Goal: Task Accomplishment & Management: Complete application form

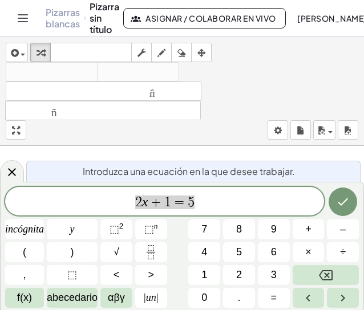
click at [217, 201] on span "2 x + 1 = 5" at bounding box center [164, 202] width 319 height 16
drag, startPoint x: 217, startPoint y: 201, endPoint x: 114, endPoint y: 201, distance: 103.2
click at [114, 201] on span "2 x + 1 = 5" at bounding box center [164, 202] width 319 height 16
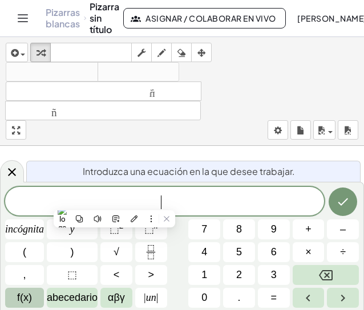
click at [31, 297] on font "f(x)" at bounding box center [24, 297] width 15 height 11
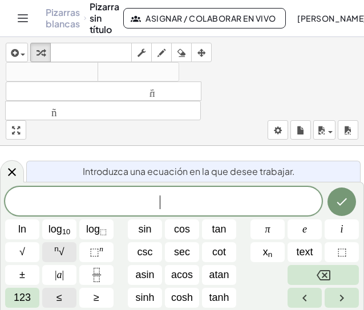
click at [51, 246] on button "n √" at bounding box center [59, 252] width 34 height 20
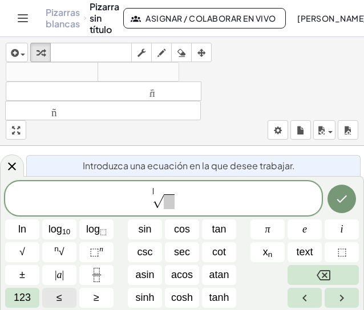
click at [158, 192] on sup "​" at bounding box center [156, 189] width 6 height 11
click at [156, 186] on div "​ √" at bounding box center [163, 198] width 316 height 34
click at [95, 265] on button "Fraction" at bounding box center [96, 275] width 34 height 20
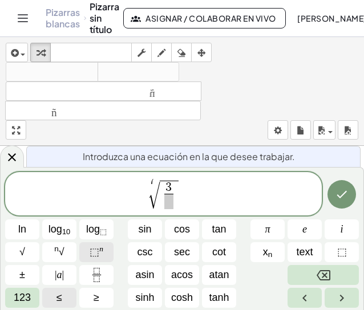
click at [93, 250] on span "⬚" at bounding box center [94, 251] width 10 height 11
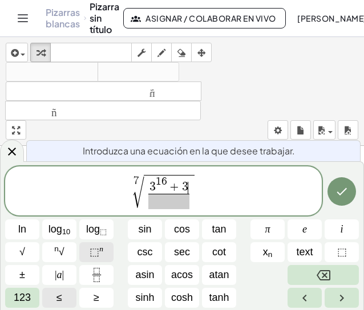
click at [93, 250] on span "⬚" at bounding box center [94, 251] width 10 height 11
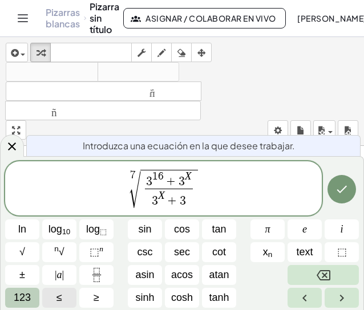
click at [23, 295] on span "123" at bounding box center [22, 297] width 17 height 15
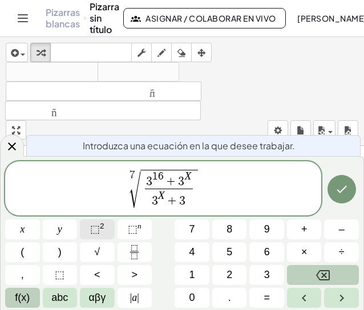
click at [105, 221] on button "⬚ 2" at bounding box center [97, 229] width 35 height 20
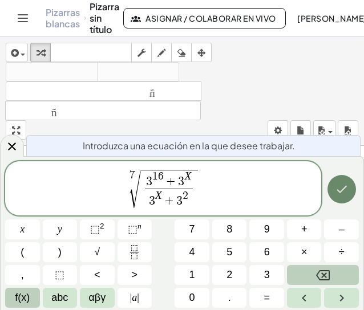
click at [340, 196] on icon "Done" at bounding box center [342, 189] width 14 height 14
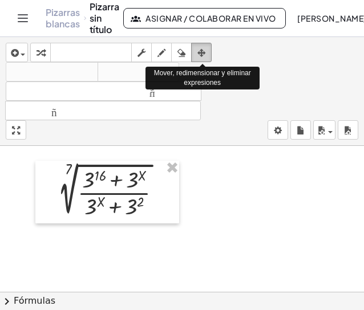
click at [203, 57] on icon "button" at bounding box center [201, 53] width 8 height 14
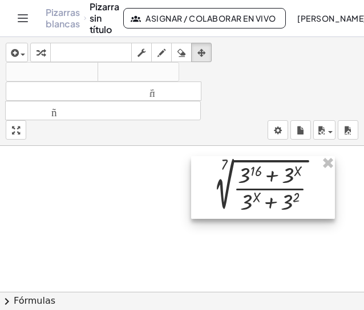
drag, startPoint x: 133, startPoint y: 180, endPoint x: 288, endPoint y: 176, distance: 155.7
click at [288, 176] on div at bounding box center [263, 187] width 144 height 63
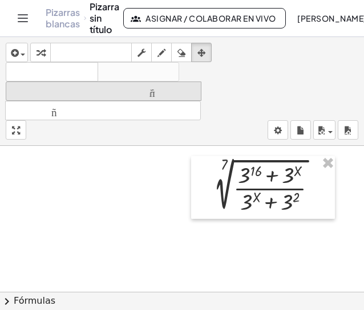
click at [91, 89] on font "tamaño_del_formato" at bounding box center [104, 91] width 190 height 11
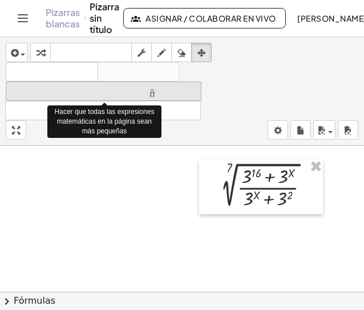
click at [91, 89] on font "tamaño_del_formato" at bounding box center [104, 91] width 190 height 11
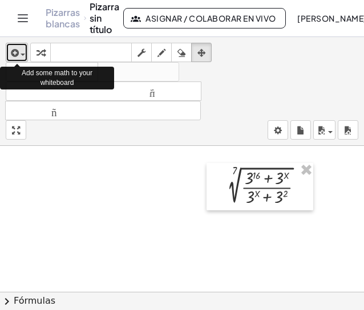
click at [17, 48] on icon "button" at bounding box center [14, 53] width 10 height 14
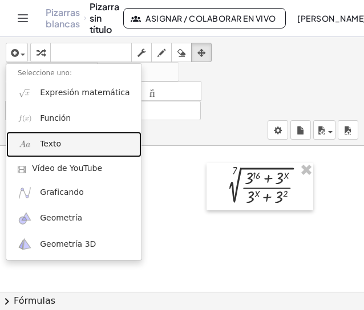
click at [51, 145] on font "Texto" at bounding box center [50, 143] width 21 height 9
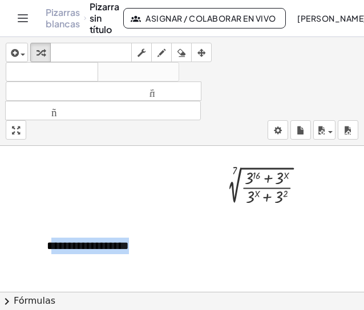
drag, startPoint x: 144, startPoint y: 244, endPoint x: 17, endPoint y: 237, distance: 127.3
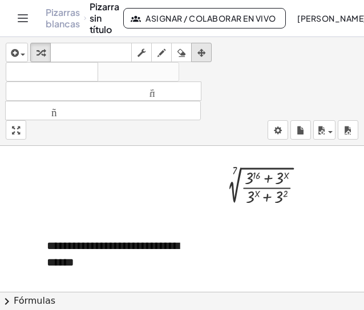
click at [199, 54] on icon "button" at bounding box center [201, 53] width 8 height 14
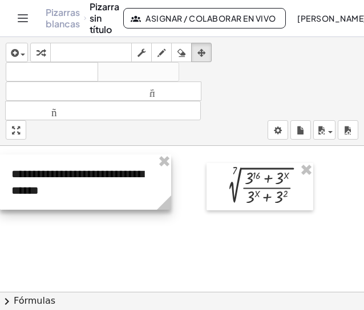
drag, startPoint x: 150, startPoint y: 240, endPoint x: 109, endPoint y: 168, distance: 82.7
click at [109, 168] on div at bounding box center [85, 181] width 171 height 55
click at [135, 185] on div at bounding box center [85, 181] width 171 height 55
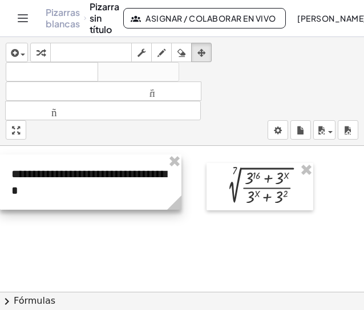
drag, startPoint x: 162, startPoint y: 202, endPoint x: 173, endPoint y: 201, distance: 10.3
click at [173, 201] on circle at bounding box center [176, 205] width 20 height 20
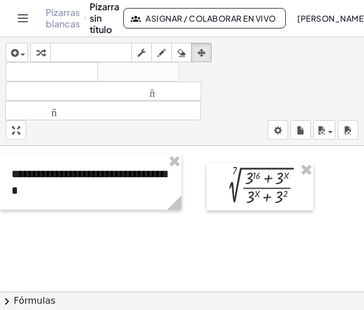
click at [38, 51] on icon "button" at bounding box center [40, 53] width 8 height 14
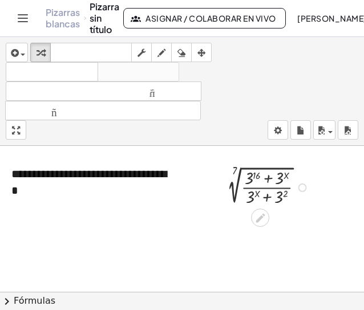
click at [266, 178] on div at bounding box center [268, 187] width 100 height 42
click at [266, 189] on div at bounding box center [268, 187] width 100 height 42
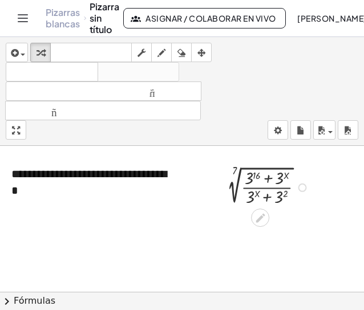
click at [266, 199] on div at bounding box center [268, 187] width 100 height 42
click at [268, 178] on div at bounding box center [268, 187] width 100 height 42
click at [301, 208] on div "7 √ ( · ( + 3 16 + 3 X ) · ( + 3 X + 3 2 ) )" at bounding box center [259, 186] width 107 height 47
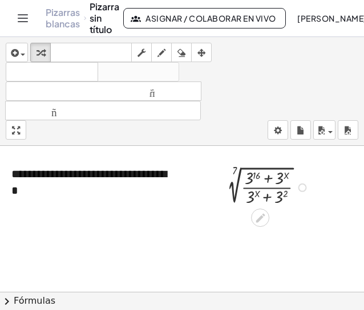
drag, startPoint x: 301, startPoint y: 208, endPoint x: 291, endPoint y: 196, distance: 15.4
click at [299, 207] on div "7 √ ( · ( + 3 16 + 3 X ) · ( + 3 X + 3 2 ) )" at bounding box center [259, 186] width 107 height 47
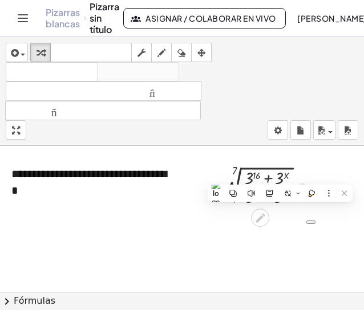
click at [266, 176] on div at bounding box center [268, 187] width 100 height 42
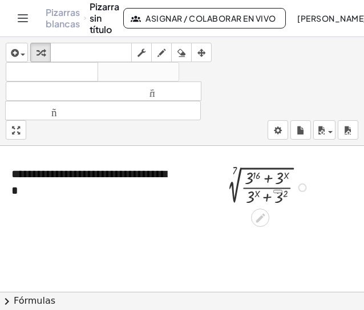
click at [266, 176] on div at bounding box center [268, 187] width 100 height 42
click at [266, 187] on div at bounding box center [268, 187] width 100 height 42
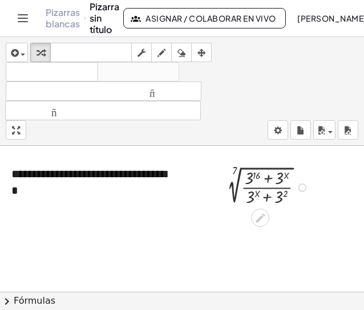
click at [279, 180] on div at bounding box center [268, 187] width 100 height 42
click at [255, 174] on div at bounding box center [268, 187] width 100 height 42
click at [255, 174] on div at bounding box center [268, 187] width 152 height 42
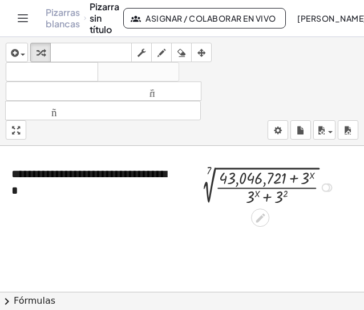
click at [303, 178] on div at bounding box center [268, 187] width 152 height 42
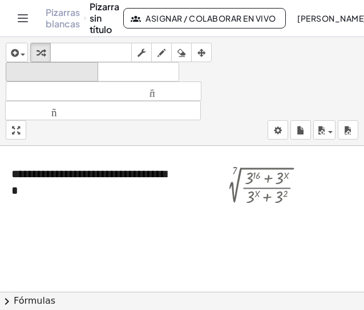
click at [82, 72] on font "deshacer" at bounding box center [52, 72] width 87 height 11
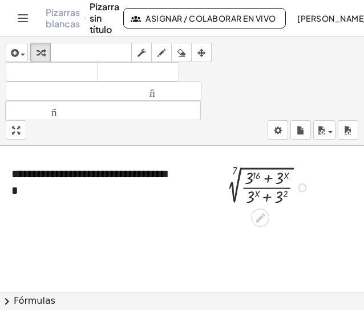
click at [279, 182] on div at bounding box center [268, 187] width 100 height 42
click at [276, 185] on div at bounding box center [268, 187] width 100 height 42
click at [270, 177] on div at bounding box center [268, 187] width 100 height 42
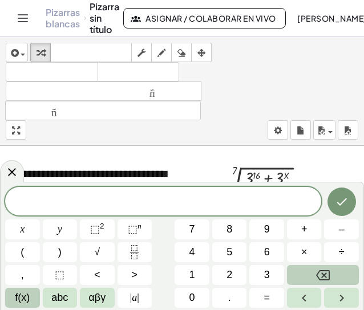
click at [233, 205] on span "​" at bounding box center [163, 202] width 316 height 16
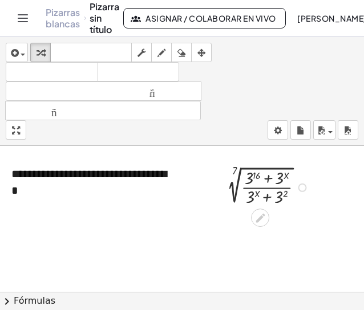
click at [288, 178] on div at bounding box center [268, 187] width 100 height 42
click at [304, 189] on div at bounding box center [302, 188] width 9 height 9
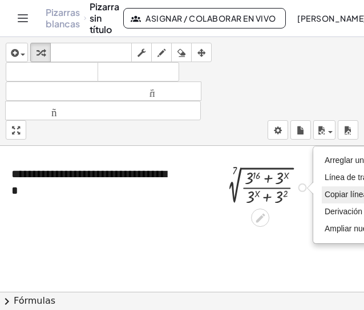
click at [336, 194] on font "Copiar línea como LaTeX" at bounding box center [368, 194] width 89 height 9
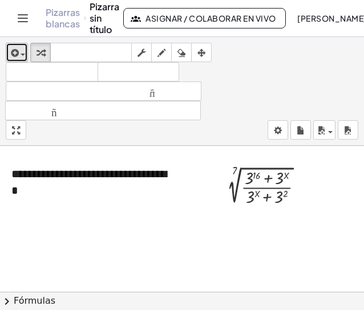
click at [21, 50] on div "button" at bounding box center [17, 53] width 17 height 14
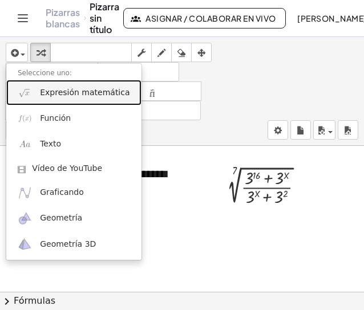
click at [67, 93] on font "Expresión matemática" at bounding box center [84, 92] width 89 height 9
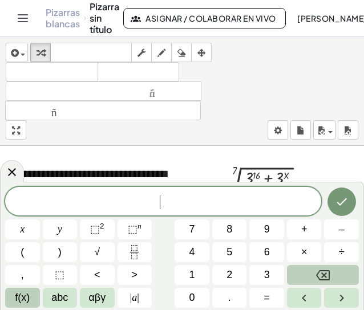
click at [149, 201] on span "​" at bounding box center [163, 202] width 316 height 16
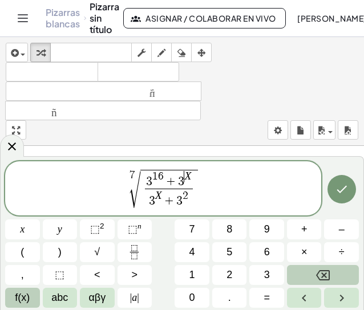
click at [186, 182] on span "​ X" at bounding box center [187, 176] width 7 height 11
click at [221, 189] on span "7 √ 3 1 6 + 3 X 3 X + 3 2 ​ ​" at bounding box center [163, 189] width 316 height 42
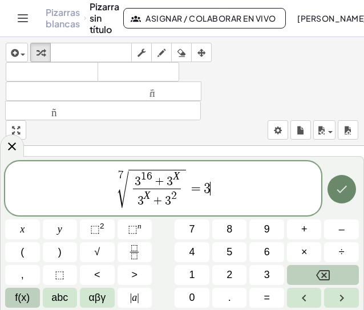
click at [340, 199] on button "Hecho" at bounding box center [341, 189] width 28 height 28
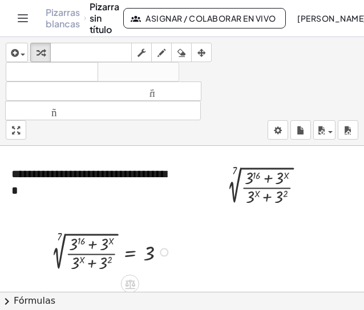
click at [86, 255] on div at bounding box center [113, 251] width 133 height 44
click at [93, 246] on div at bounding box center [113, 251] width 133 height 44
click at [131, 253] on div at bounding box center [113, 251] width 133 height 44
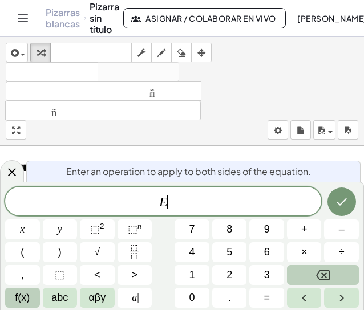
click at [131, 253] on icon "Fraction" at bounding box center [134, 252] width 14 height 14
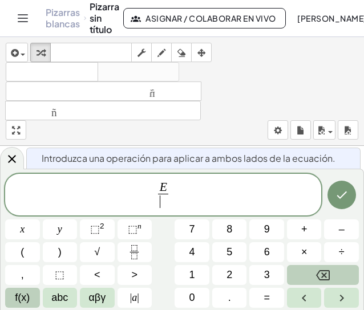
scroll to position [75, 0]
click at [3, 157] on div at bounding box center [12, 158] width 24 height 22
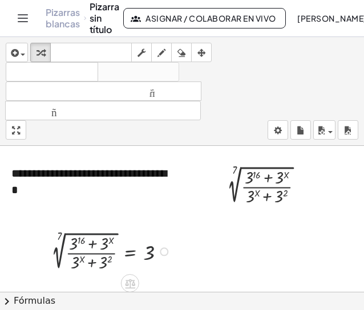
scroll to position [0, 0]
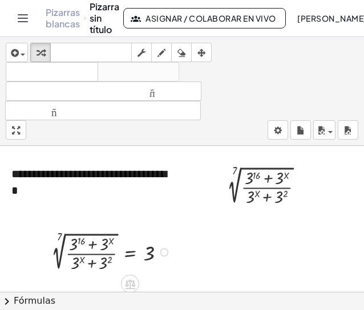
click at [65, 239] on div at bounding box center [113, 251] width 133 height 44
click at [62, 246] on div at bounding box center [113, 251] width 133 height 44
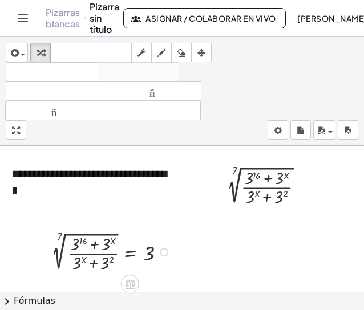
click at [62, 246] on div at bounding box center [113, 251] width 133 height 44
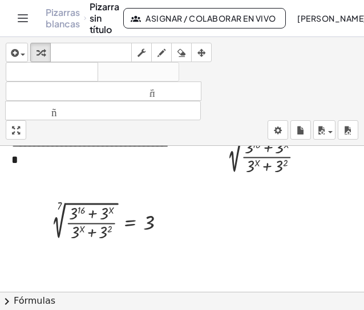
scroll to position [32, 0]
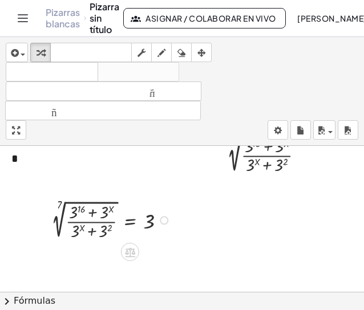
click at [119, 224] on div at bounding box center [113, 219] width 133 height 44
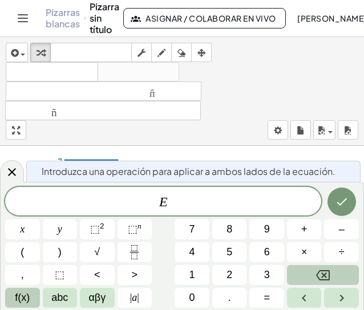
scroll to position [75, 0]
click at [6, 180] on div at bounding box center [12, 171] width 24 height 22
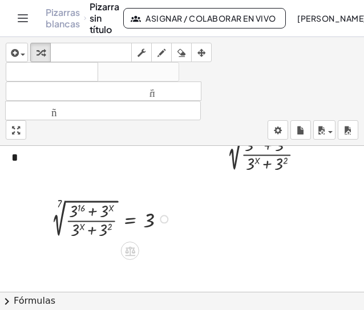
scroll to position [32, 0]
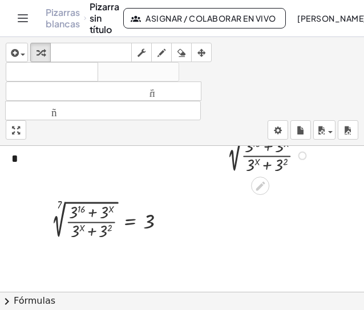
click at [284, 158] on div at bounding box center [268, 155] width 100 height 42
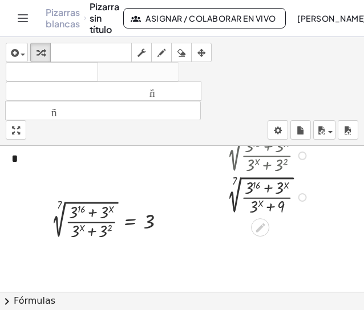
click at [301, 198] on div "Copiado done" at bounding box center [302, 197] width 9 height 9
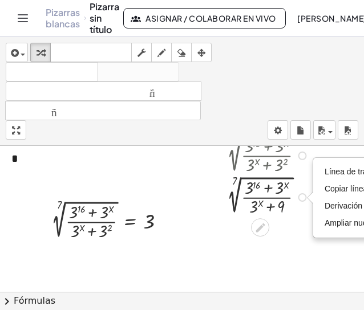
click at [277, 201] on div at bounding box center [268, 197] width 100 height 42
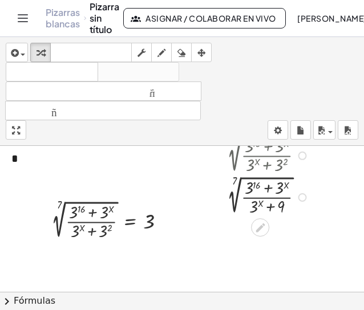
click at [300, 196] on div "Línea de transformación Copiar línea como LaTeX Derivación de copia como LaTeX …" at bounding box center [302, 197] width 9 height 9
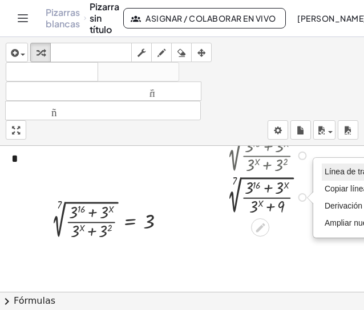
click at [336, 175] on font "Línea de transformación" at bounding box center [367, 171] width 86 height 9
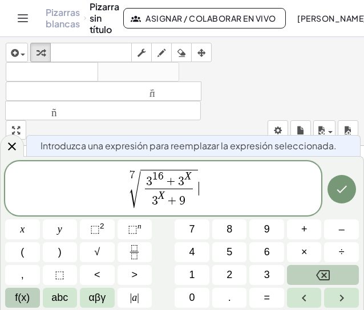
click at [207, 189] on span "7 √ 3 1 6 + 3 X 3 X + 9 ​ ​" at bounding box center [163, 189] width 316 height 42
click at [17, 147] on icon at bounding box center [12, 147] width 14 height 14
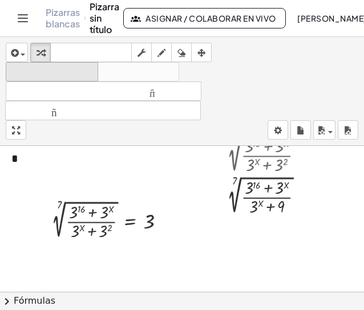
click at [76, 72] on font "deshacer" at bounding box center [52, 72] width 87 height 11
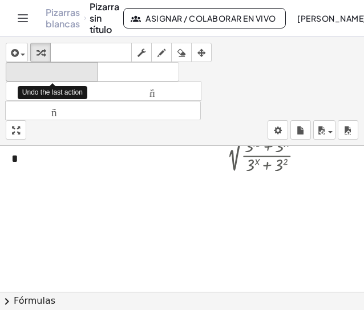
click at [76, 72] on font "deshacer" at bounding box center [52, 72] width 87 height 11
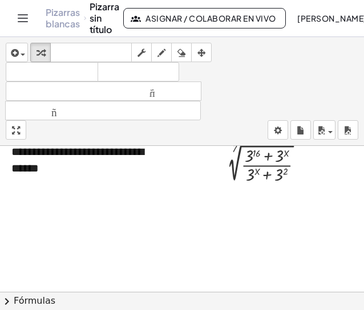
scroll to position [0, 0]
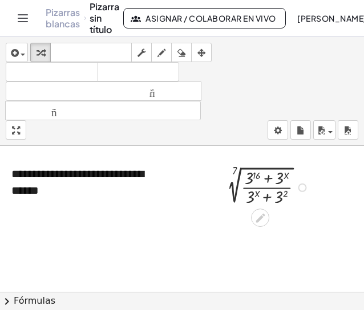
click at [298, 186] on div at bounding box center [302, 188] width 9 height 9
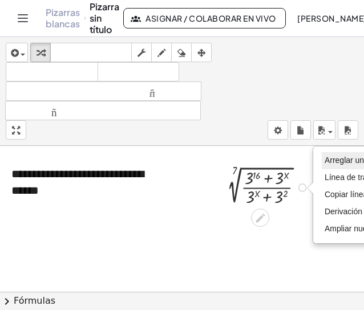
click at [333, 159] on font "Arreglar un error" at bounding box center [353, 160] width 59 height 9
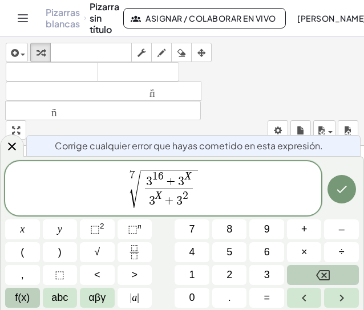
scroll to position [11, 0]
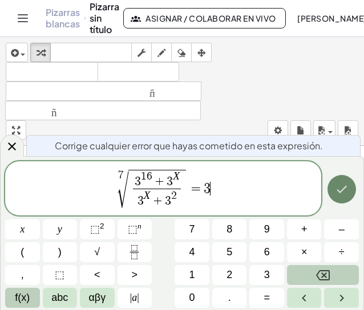
click at [346, 202] on button "Hecho" at bounding box center [341, 189] width 28 height 28
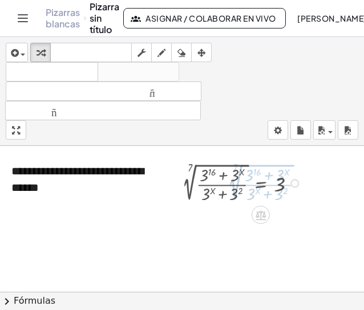
scroll to position [0, 0]
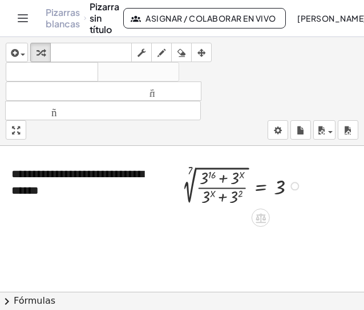
click at [230, 188] on div at bounding box center [243, 185] width 133 height 44
click at [296, 182] on div "Arreglar un error Línea de transformación Copiar línea como LaTeX Derivación de…" at bounding box center [294, 186] width 9 height 9
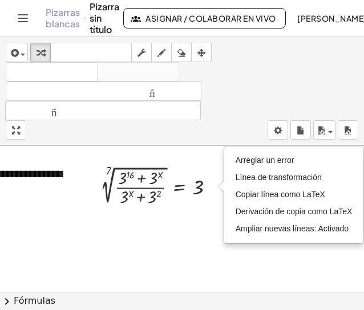
scroll to position [0, 86]
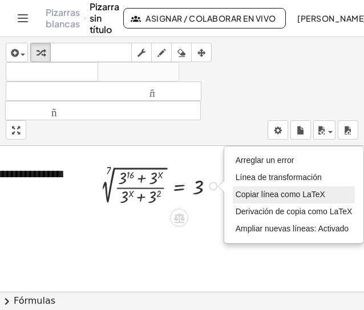
click at [308, 194] on font "Copiar línea como LaTeX" at bounding box center [279, 194] width 89 height 9
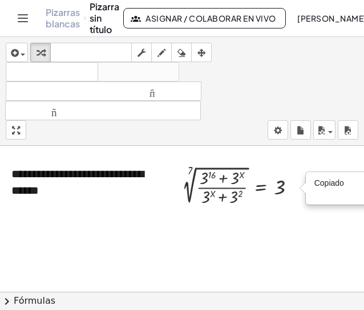
click at [276, 215] on div at bounding box center [182, 292] width 364 height 292
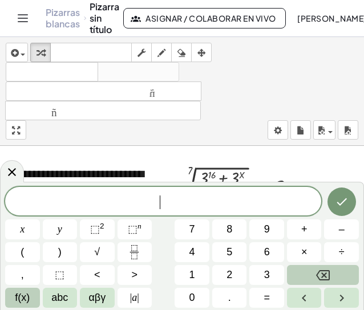
click at [218, 201] on span "​" at bounding box center [163, 202] width 316 height 16
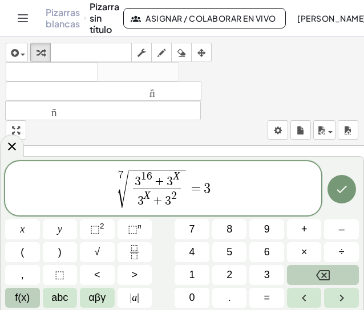
click at [132, 186] on span "3 1 6 + 3 X 3 X + 3 2 ​" at bounding box center [157, 190] width 52 height 38
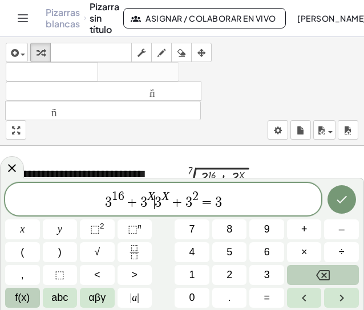
click at [156, 200] on span "3" at bounding box center [157, 203] width 7 height 14
click at [128, 259] on icon "Fraction" at bounding box center [134, 252] width 14 height 14
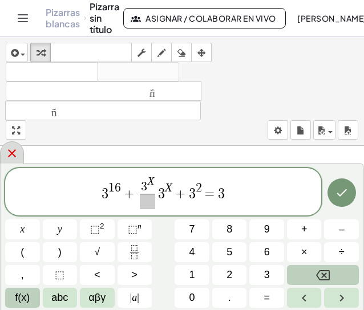
click at [19, 156] on div at bounding box center [12, 152] width 24 height 22
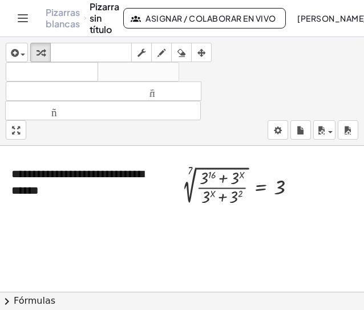
click at [233, 231] on div at bounding box center [182, 292] width 364 height 292
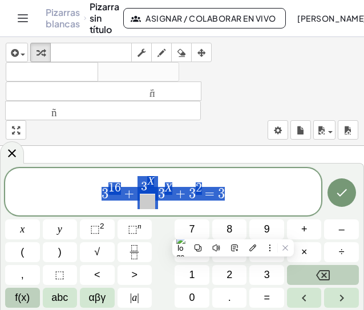
drag, startPoint x: 246, startPoint y: 191, endPoint x: 62, endPoint y: 189, distance: 184.1
click at [62, 189] on span "3 1 6 + 3 X ​ 3 X + 3 2 = 3" at bounding box center [163, 192] width 316 height 35
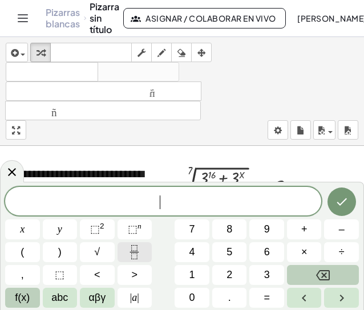
click at [140, 255] on icon "Fraction" at bounding box center [134, 252] width 14 height 14
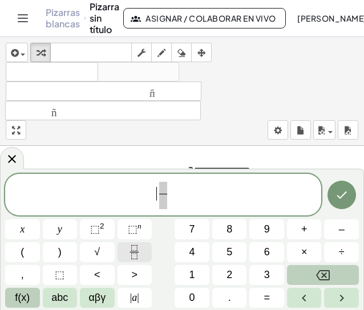
click at [19, 253] on button "(" at bounding box center [22, 252] width 35 height 20
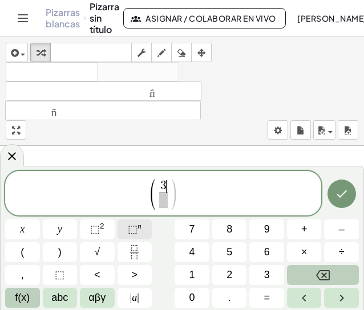
click at [141, 224] on button "⬚ n" at bounding box center [134, 229] width 35 height 20
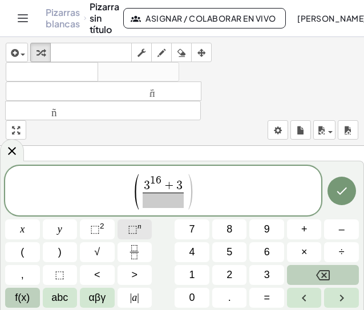
click at [141, 224] on button "⬚ n" at bounding box center [134, 229] width 35 height 20
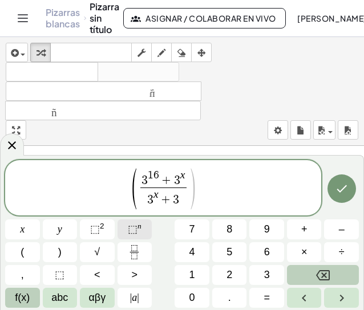
click at [141, 224] on button "⬚ n" at bounding box center [134, 229] width 35 height 20
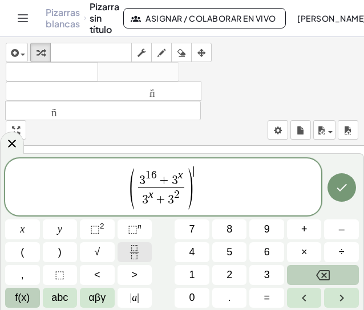
click at [135, 259] on icon "Fraction" at bounding box center [134, 252] width 14 height 14
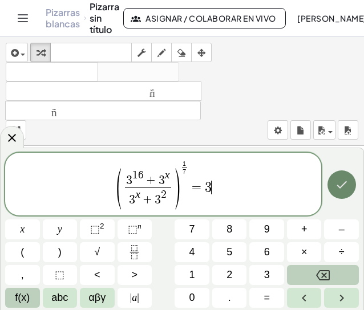
click at [343, 187] on icon "Hecho" at bounding box center [342, 185] width 14 height 14
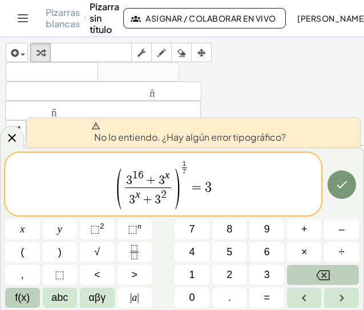
click at [193, 191] on span "=" at bounding box center [196, 188] width 17 height 14
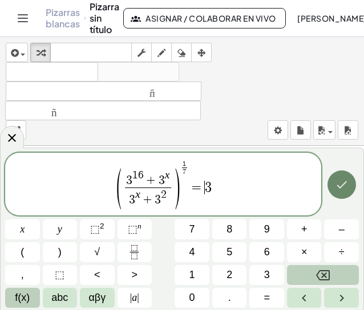
click at [341, 182] on icon "Hecho" at bounding box center [342, 185] width 14 height 14
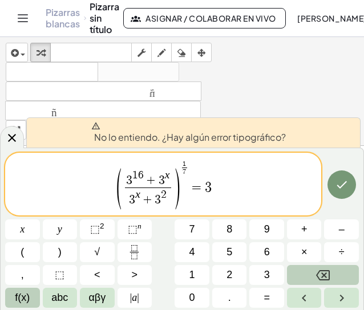
click at [276, 134] on font "No lo entiendo. ¿Hay algún error tipográfico?" at bounding box center [190, 137] width 192 height 12
click at [287, 140] on div "No lo entiendo. ¿Hay algún error tipográfico?" at bounding box center [193, 132] width 334 height 30
click at [96, 119] on div "No lo entiendo. ¿Hay algún error tipográfico?" at bounding box center [193, 132] width 334 height 30
click at [185, 207] on span "( 3 1 6 + 3 x 3 x + 3 2 ​ ) 1 ​ 7 ​ = 3" at bounding box center [163, 185] width 316 height 51
click at [184, 176] on span "7" at bounding box center [183, 171] width 3 height 7
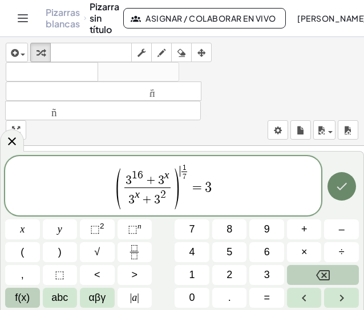
click at [336, 188] on icon "Hecho" at bounding box center [342, 187] width 14 height 14
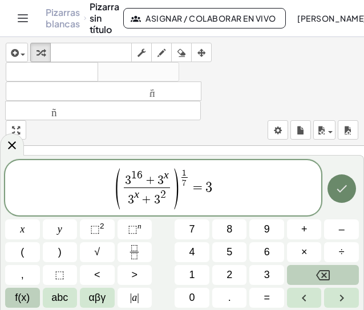
click at [347, 185] on icon "Hecho" at bounding box center [342, 189] width 14 height 14
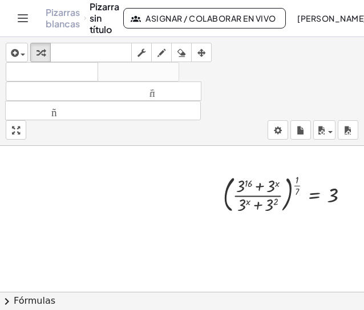
scroll to position [55, 35]
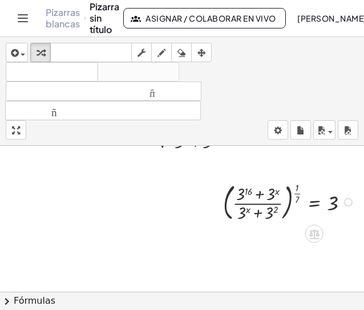
click at [280, 206] on div at bounding box center [290, 201] width 146 height 44
click at [286, 189] on div at bounding box center [290, 201] width 146 height 44
click at [283, 193] on div at bounding box center [290, 201] width 146 height 44
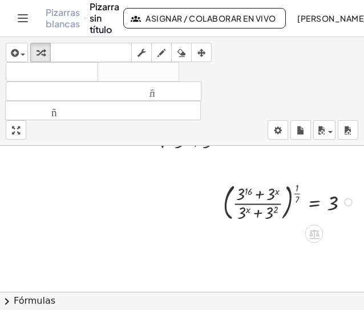
click at [280, 200] on div at bounding box center [290, 201] width 146 height 44
click at [217, 199] on div at bounding box center [290, 201] width 146 height 44
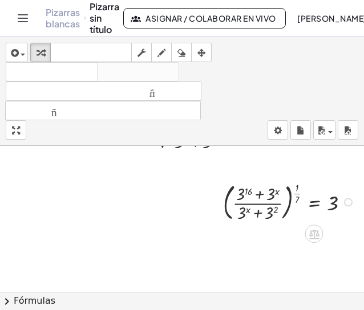
click at [217, 199] on div at bounding box center [290, 201] width 146 height 44
click at [241, 205] on div at bounding box center [290, 201] width 146 height 44
click at [278, 203] on div at bounding box center [290, 201] width 146 height 44
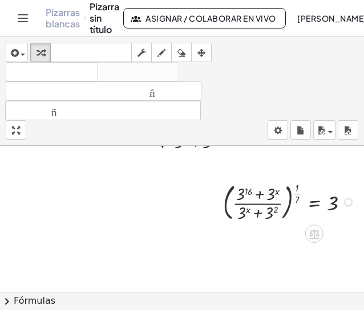
click at [278, 203] on div at bounding box center [290, 201] width 146 height 44
click at [287, 194] on div at bounding box center [290, 201] width 146 height 44
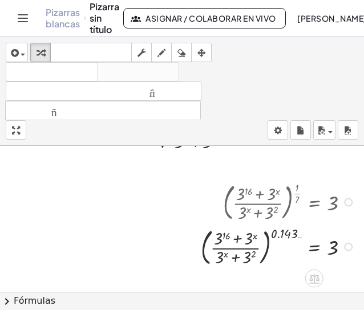
click at [257, 251] on div at bounding box center [279, 245] width 169 height 44
click at [264, 234] on div at bounding box center [279, 245] width 169 height 44
click at [259, 245] on div at bounding box center [279, 245] width 169 height 44
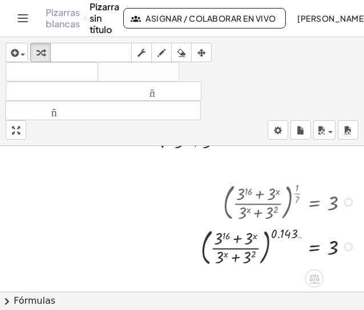
click at [259, 245] on div at bounding box center [279, 245] width 169 height 44
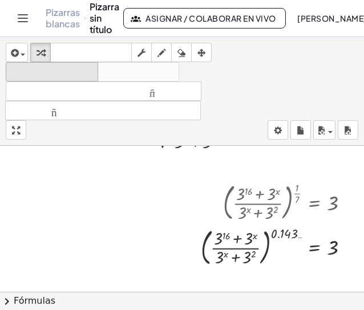
click at [39, 76] on font "deshacer" at bounding box center [52, 72] width 87 height 11
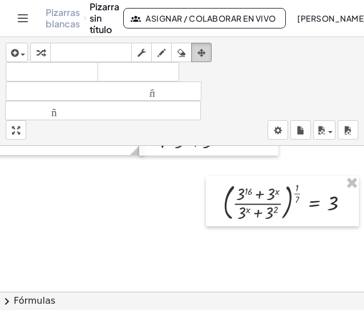
click at [199, 50] on icon "button" at bounding box center [201, 53] width 8 height 14
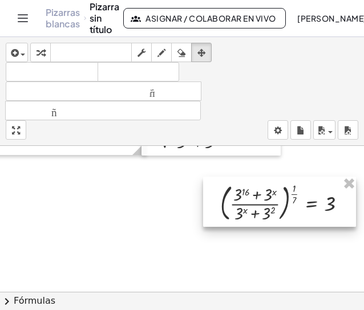
scroll to position [55, 33]
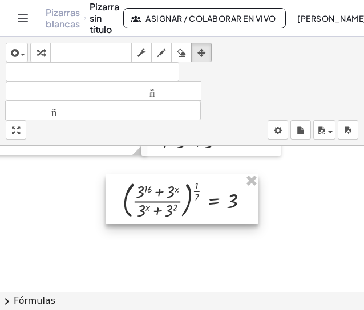
drag, startPoint x: 264, startPoint y: 206, endPoint x: 161, endPoint y: 203, distance: 102.6
click at [161, 203] on div at bounding box center [181, 199] width 153 height 50
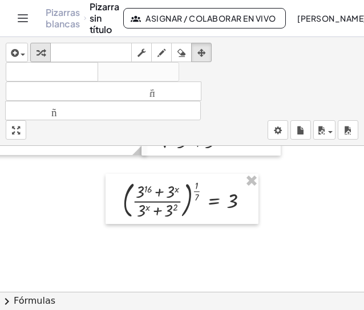
click at [43, 54] on icon "button" at bounding box center [40, 53] width 8 height 14
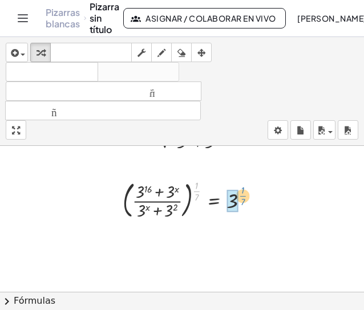
drag, startPoint x: 188, startPoint y: 194, endPoint x: 234, endPoint y: 198, distance: 46.4
click at [234, 198] on div at bounding box center [190, 199] width 146 height 44
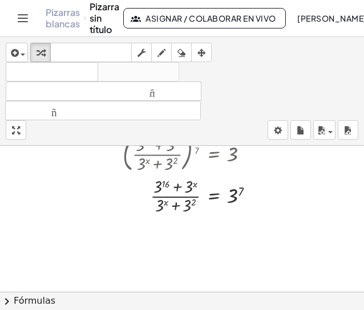
scroll to position [108, 33]
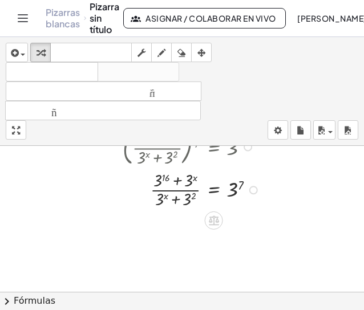
click at [223, 190] on div at bounding box center [193, 189] width 152 height 42
click at [223, 190] on div at bounding box center [206, 189] width 179 height 42
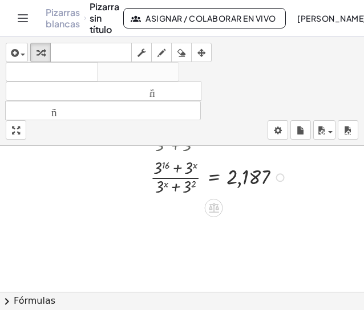
scroll to position [162, 33]
click at [164, 180] on div at bounding box center [206, 177] width 179 height 42
click at [168, 169] on div at bounding box center [206, 177] width 179 height 42
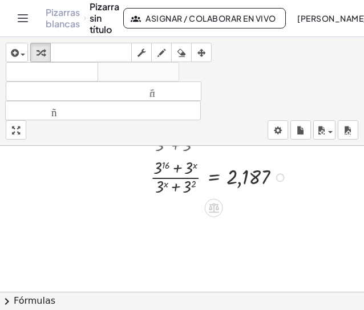
click at [169, 176] on div at bounding box center [206, 177] width 179 height 42
click at [177, 177] on div at bounding box center [206, 177] width 179 height 42
drag, startPoint x: 166, startPoint y: 183, endPoint x: 253, endPoint y: 170, distance: 87.5
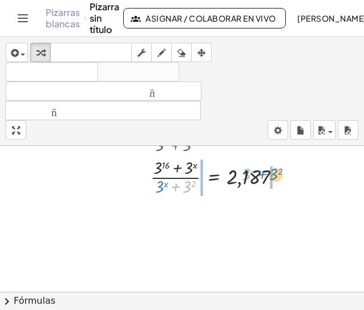
click at [253, 170] on div at bounding box center [206, 177] width 179 height 42
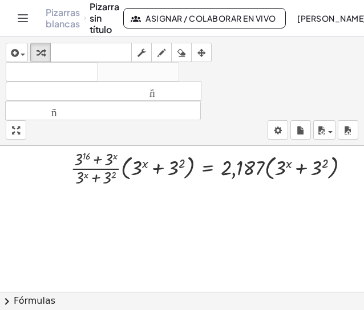
scroll to position [208, 33]
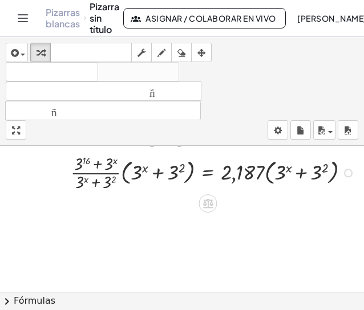
click at [262, 174] on div at bounding box center [214, 173] width 299 height 42
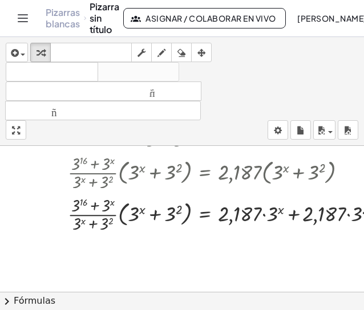
scroll to position [118, 33]
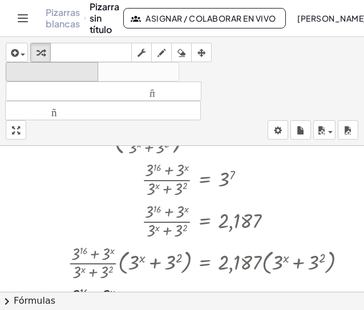
click at [76, 75] on font "deshacer" at bounding box center [52, 72] width 87 height 11
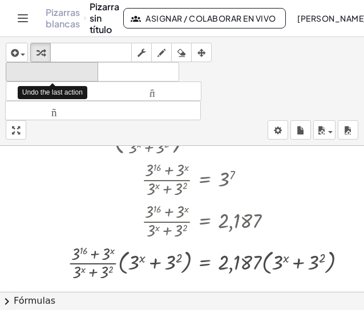
click at [76, 75] on font "deshacer" at bounding box center [52, 72] width 87 height 11
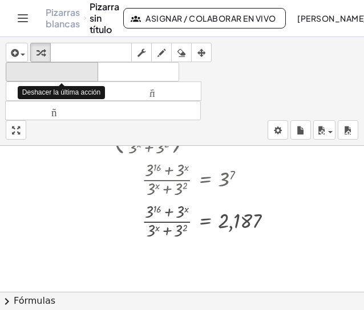
click at [76, 75] on font "deshacer" at bounding box center [52, 72] width 87 height 11
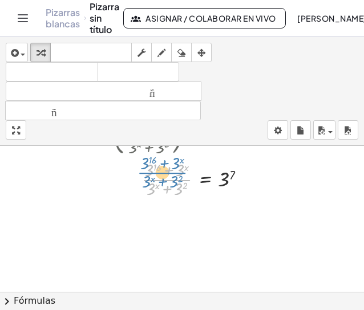
click at [166, 184] on div at bounding box center [184, 179] width 152 height 42
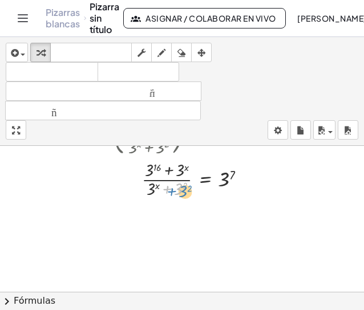
click at [168, 192] on div at bounding box center [184, 179] width 152 height 42
click at [165, 189] on div at bounding box center [184, 179] width 152 height 42
click at [160, 193] on div at bounding box center [184, 179] width 152 height 42
drag, startPoint x: 156, startPoint y: 193, endPoint x: 161, endPoint y: 191, distance: 6.0
click at [161, 191] on div at bounding box center [184, 179] width 152 height 42
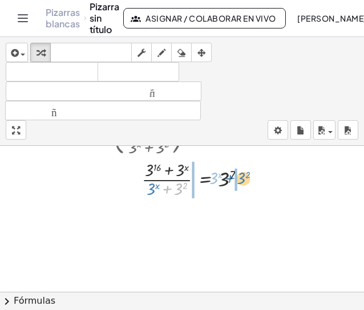
drag, startPoint x: 168, startPoint y: 194, endPoint x: 230, endPoint y: 183, distance: 63.6
click at [230, 183] on div at bounding box center [184, 179] width 152 height 42
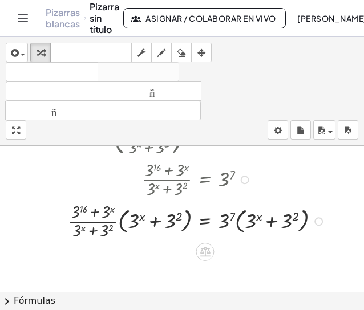
click at [113, 222] on div at bounding box center [198, 220] width 272 height 42
click at [120, 222] on div at bounding box center [198, 220] width 272 height 42
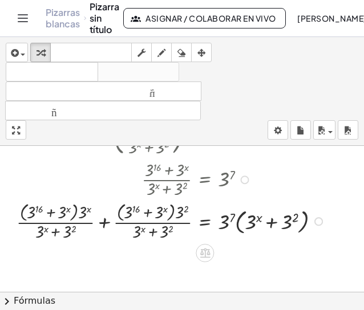
click at [235, 226] on div at bounding box center [172, 220] width 323 height 44
click at [238, 223] on div at bounding box center [176, 220] width 330 height 44
click at [238, 223] on div at bounding box center [173, 220] width 325 height 44
click at [289, 222] on div at bounding box center [173, 220] width 325 height 44
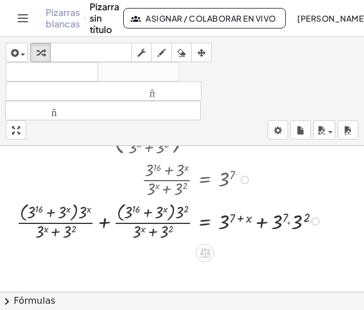
click at [289, 222] on div at bounding box center [171, 220] width 320 height 44
click at [295, 218] on div at bounding box center [171, 220] width 320 height 44
click at [295, 218] on div at bounding box center [295, 221] width 9 height 9
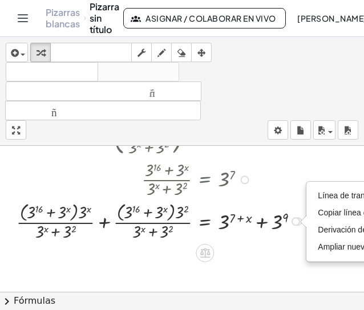
click at [280, 233] on div at bounding box center [162, 220] width 303 height 44
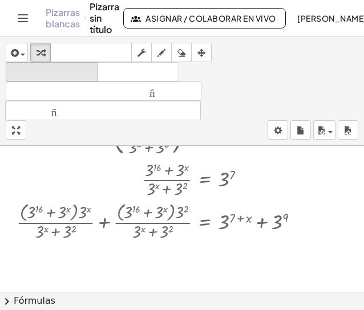
click at [82, 68] on font "deshacer" at bounding box center [52, 72] width 87 height 11
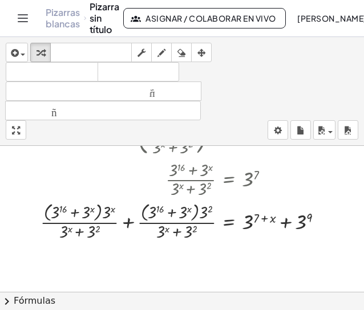
scroll to position [118, 0]
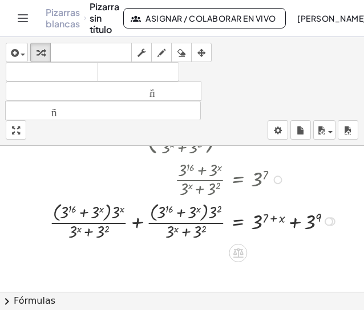
click at [135, 225] on div at bounding box center [195, 220] width 303 height 44
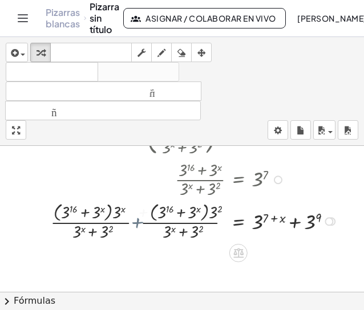
click at [135, 225] on div at bounding box center [200, 220] width 291 height 44
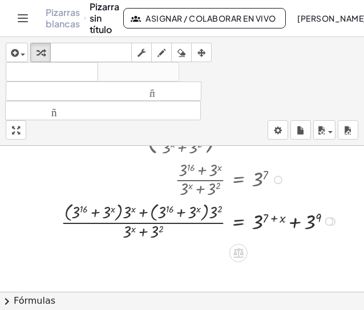
click at [145, 222] on div at bounding box center [200, 220] width 291 height 44
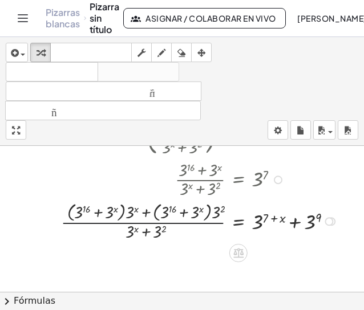
click at [145, 222] on div at bounding box center [200, 220] width 291 height 44
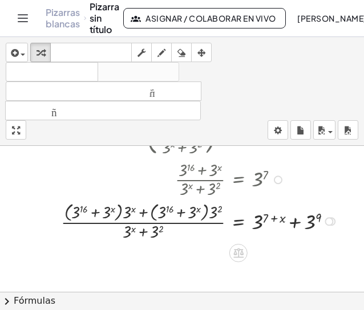
click at [107, 221] on div at bounding box center [200, 220] width 291 height 44
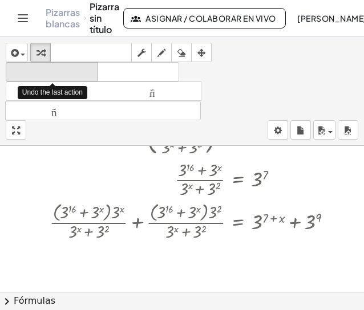
click at [65, 74] on font "deshacer" at bounding box center [52, 72] width 87 height 11
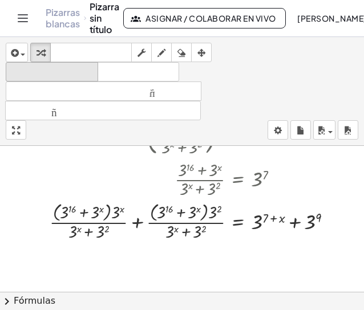
click at [85, 72] on font "deshacer" at bounding box center [52, 72] width 87 height 11
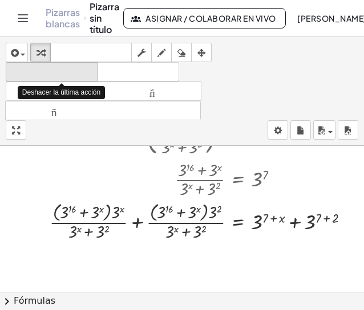
click at [85, 72] on font "deshacer" at bounding box center [52, 72] width 87 height 11
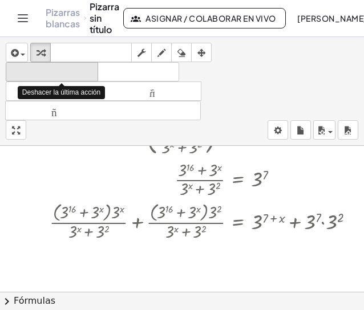
click at [85, 72] on font "deshacer" at bounding box center [52, 72] width 87 height 11
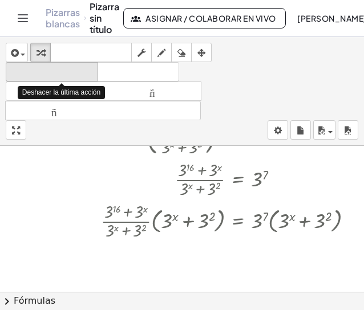
click at [85, 72] on font "deshacer" at bounding box center [52, 72] width 87 height 11
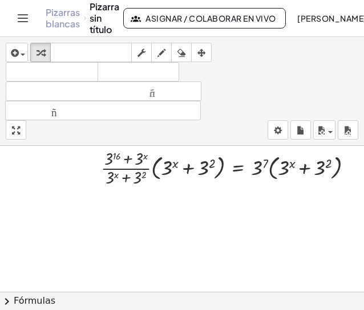
scroll to position [169, 0]
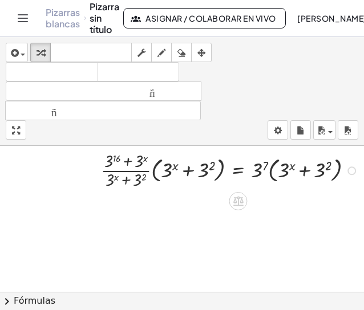
click at [348, 173] on div at bounding box center [351, 170] width 9 height 9
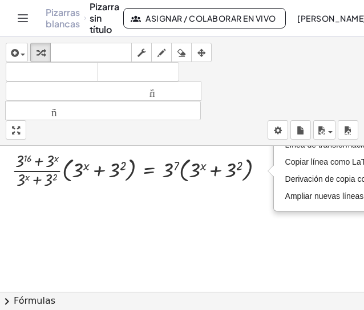
scroll to position [169, 95]
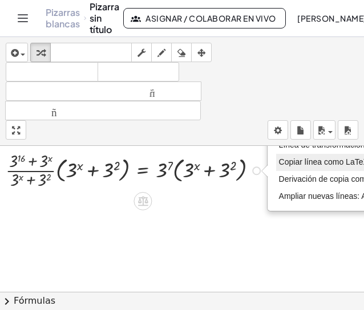
click at [316, 154] on li "Copiar línea como LaTeX" at bounding box center [337, 162] width 123 height 17
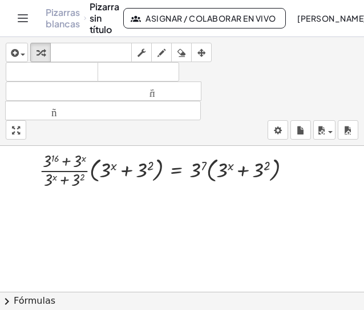
click at [140, 217] on div at bounding box center [150, 196] width 425 height 438
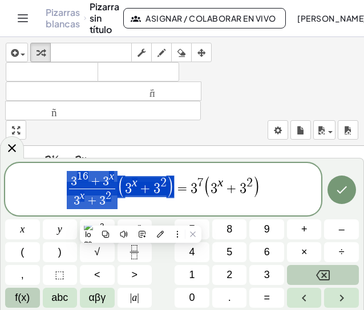
drag, startPoint x: 123, startPoint y: 202, endPoint x: 93, endPoint y: 206, distance: 29.3
click at [93, 206] on span "3 1 6 + 3 x 3 x + 3 2 ​ ( 3 x + 3 2 ) = 3 7 ( 3 x + 3 2 )" at bounding box center [163, 190] width 316 height 40
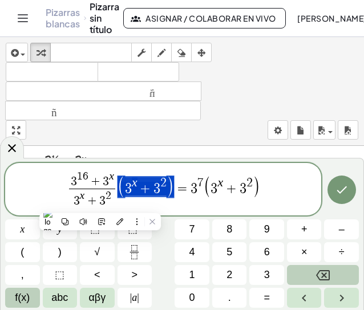
drag, startPoint x: 174, startPoint y: 189, endPoint x: 139, endPoint y: 191, distance: 36.0
click at [139, 191] on span "3 1 6 + 3 x 3 x + 3 2 ​ ( 3 x + 3 2 ) = 3 7 ( 3 x + 3 2 )" at bounding box center [163, 190] width 316 height 40
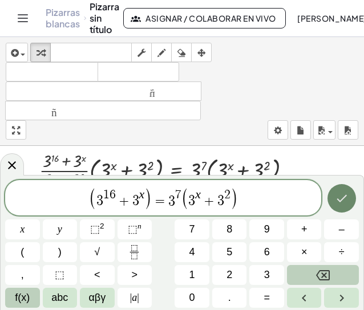
click at [338, 204] on icon "Hecho" at bounding box center [342, 199] width 14 height 14
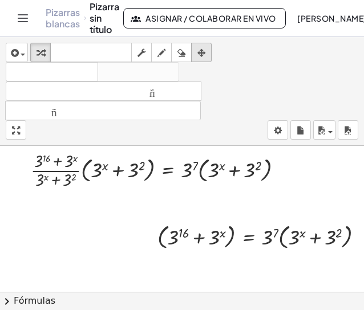
click at [203, 58] on icon "button" at bounding box center [201, 53] width 8 height 14
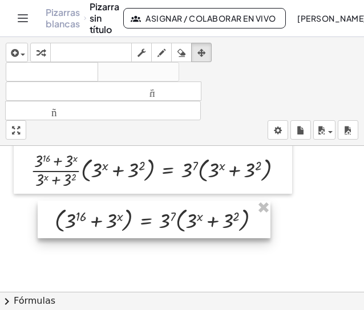
drag, startPoint x: 251, startPoint y: 238, endPoint x: 148, endPoint y: 222, distance: 103.9
click at [148, 222] on div at bounding box center [154, 220] width 233 height 38
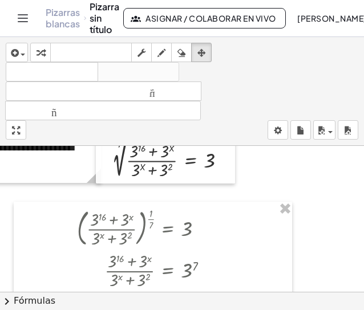
scroll to position [25, 70]
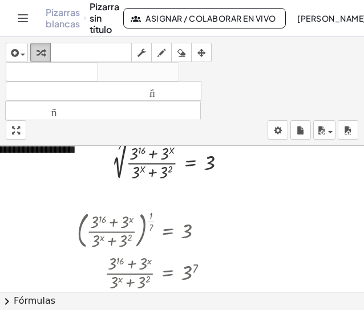
click at [39, 51] on icon "button" at bounding box center [40, 53] width 8 height 14
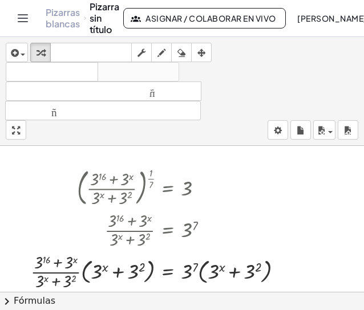
scroll to position [64, 70]
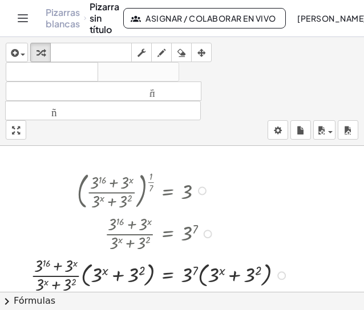
click at [202, 193] on div at bounding box center [202, 190] width 9 height 9
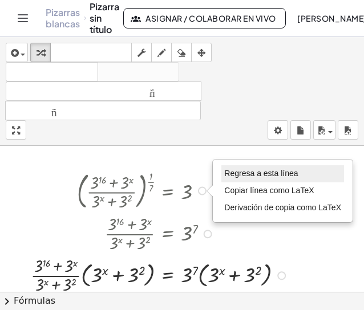
click at [239, 169] on font "Regresa a esta línea" at bounding box center [261, 173] width 74 height 9
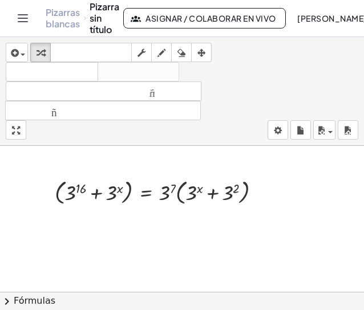
scroll to position [204, 70]
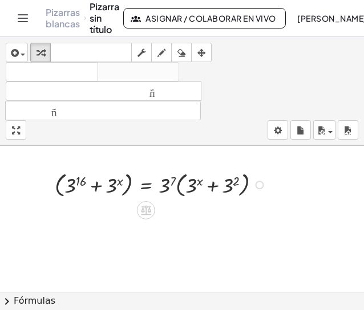
click at [177, 191] on div at bounding box center [162, 184] width 226 height 32
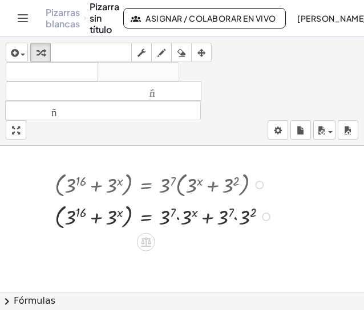
click at [178, 218] on div at bounding box center [165, 216] width 233 height 32
click at [178, 218] on div at bounding box center [163, 216] width 228 height 32
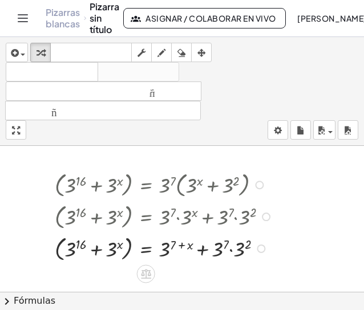
click at [230, 251] on div at bounding box center [165, 248] width 233 height 32
click at [235, 246] on div at bounding box center [165, 248] width 233 height 32
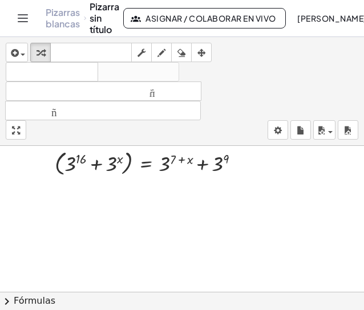
scroll to position [285, 70]
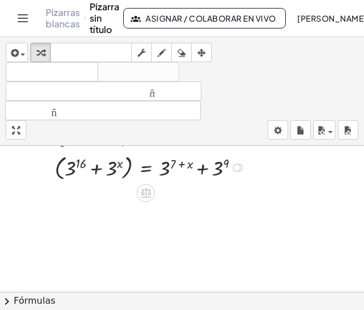
click at [125, 174] on div at bounding box center [165, 167] width 233 height 32
click at [125, 174] on div at bounding box center [165, 166] width 233 height 29
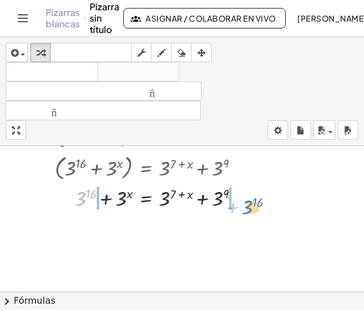
drag, startPoint x: 81, startPoint y: 202, endPoint x: 248, endPoint y: 210, distance: 167.2
click at [248, 210] on div at bounding box center [165, 197] width 233 height 29
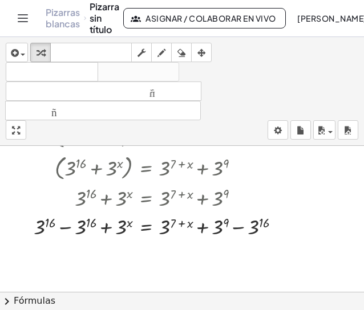
scroll to position [313, 70]
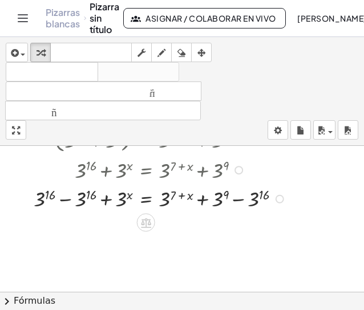
click at [67, 200] on div at bounding box center [161, 198] width 267 height 29
click at [67, 200] on div at bounding box center [172, 198] width 246 height 29
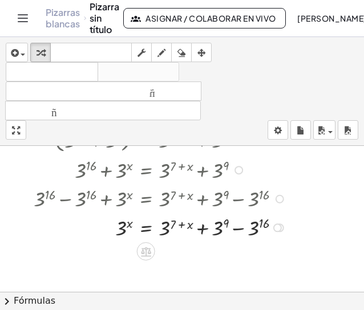
click at [237, 230] on div at bounding box center [161, 227] width 267 height 29
click at [239, 230] on div at bounding box center [161, 227] width 267 height 29
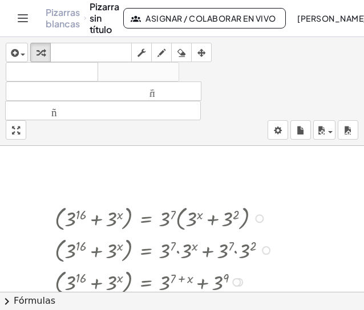
scroll to position [153, 70]
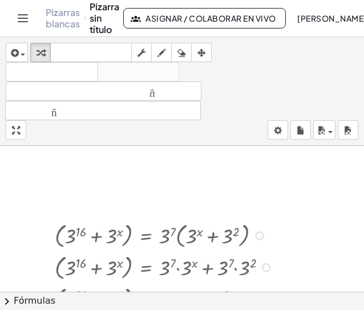
click at [363, 228] on div at bounding box center [363, 155] width 1 height 310
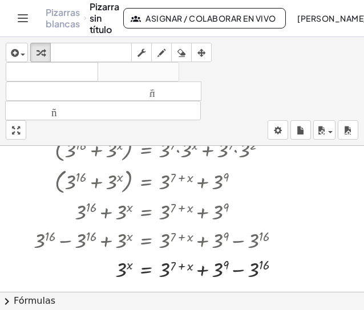
scroll to position [301, 70]
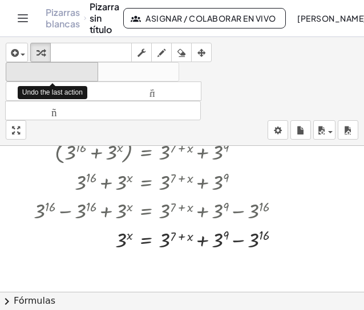
click at [74, 74] on font "deshacer" at bounding box center [52, 72] width 87 height 11
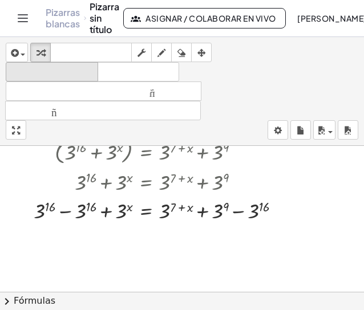
click at [75, 66] on icon "deshacer" at bounding box center [52, 73] width 87 height 14
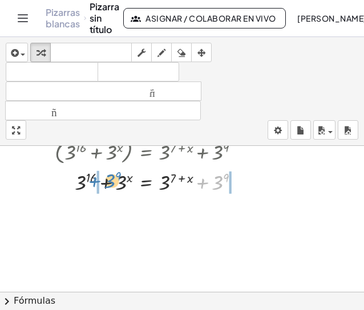
drag, startPoint x: 218, startPoint y: 185, endPoint x: 109, endPoint y: 184, distance: 108.3
click at [109, 184] on div at bounding box center [165, 181] width 233 height 29
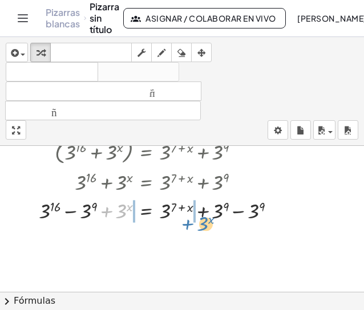
drag, startPoint x: 121, startPoint y: 207, endPoint x: 203, endPoint y: 220, distance: 82.5
click at [203, 220] on div at bounding box center [162, 210] width 258 height 29
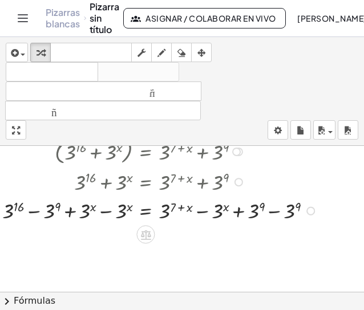
click at [275, 211] on div at bounding box center [161, 210] width 329 height 29
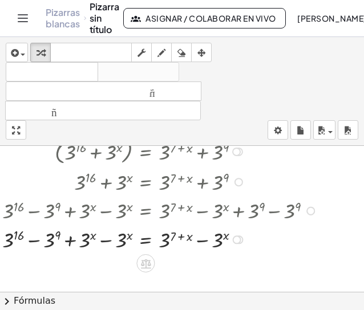
click at [35, 241] on div at bounding box center [161, 239] width 329 height 29
click at [104, 242] on div at bounding box center [161, 239] width 329 height 29
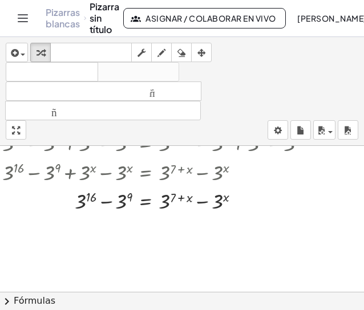
scroll to position [372, 70]
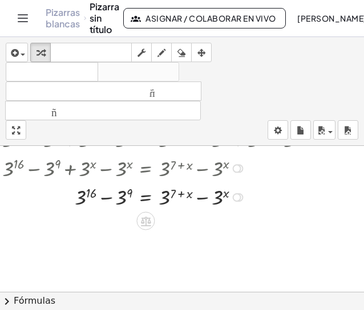
click at [106, 198] on div at bounding box center [161, 196] width 329 height 29
click at [117, 200] on div at bounding box center [161, 196] width 329 height 29
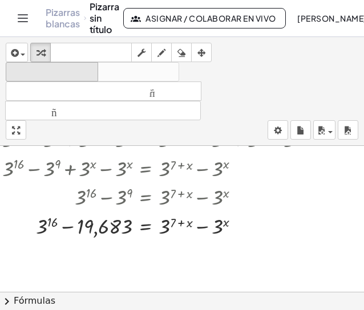
click at [76, 74] on font "deshacer" at bounding box center [52, 72] width 87 height 11
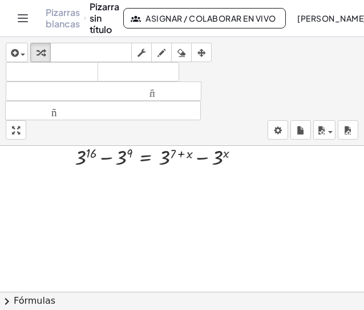
scroll to position [409, 70]
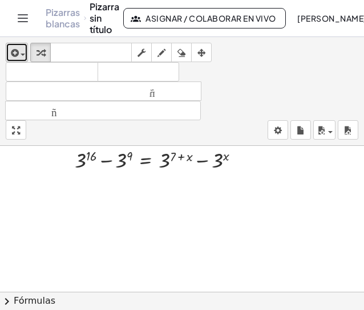
click at [26, 51] on button "insertar" at bounding box center [17, 52] width 22 height 19
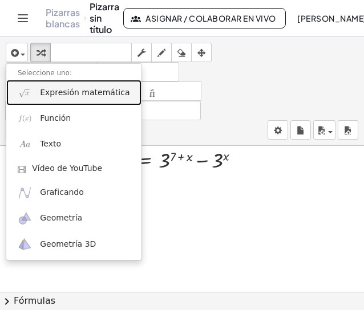
click at [64, 90] on font "Expresión matemática" at bounding box center [84, 92] width 89 height 9
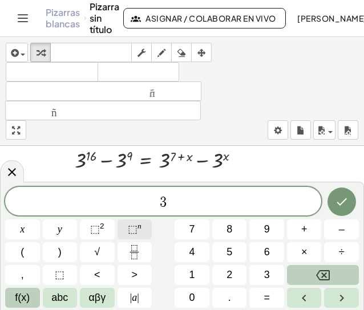
click at [142, 233] on button "⬚ n" at bounding box center [134, 229] width 35 height 20
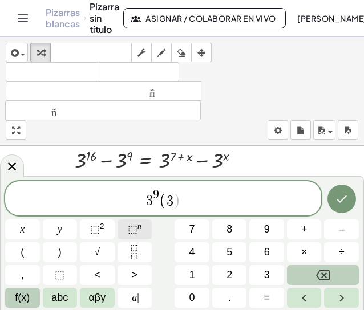
click at [142, 233] on button "⬚ n" at bounding box center [134, 229] width 35 height 20
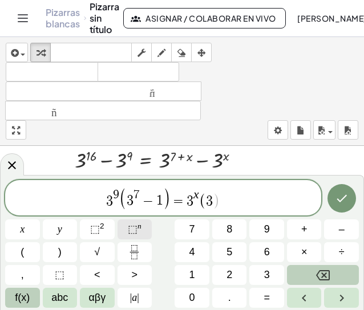
click at [142, 233] on button "⬚ n" at bounding box center [134, 229] width 35 height 20
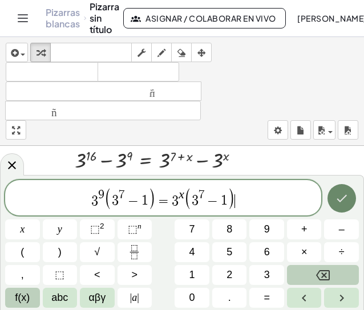
click at [343, 209] on button "Hecho" at bounding box center [341, 198] width 28 height 28
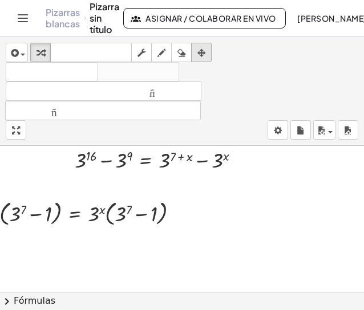
click at [203, 56] on icon "button" at bounding box center [201, 53] width 8 height 14
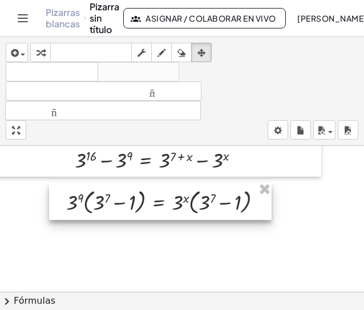
drag, startPoint x: 104, startPoint y: 219, endPoint x: 188, endPoint y: 207, distance: 84.6
click at [188, 207] on div at bounding box center [160, 201] width 222 height 38
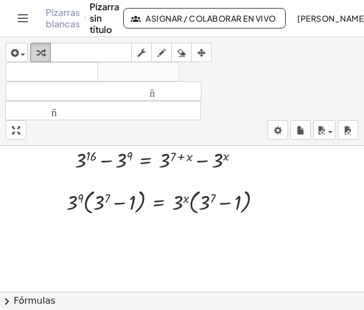
click at [42, 48] on icon "button" at bounding box center [40, 53] width 8 height 14
click at [221, 199] on div at bounding box center [168, 201] width 217 height 32
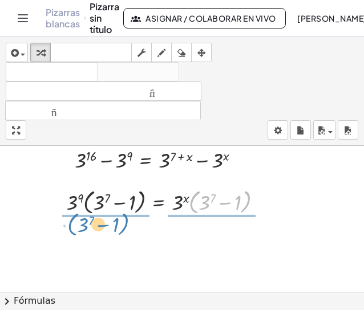
drag, startPoint x: 193, startPoint y: 201, endPoint x: 70, endPoint y: 223, distance: 124.5
click at [70, 223] on div "**********" at bounding box center [153, 29] width 446 height 584
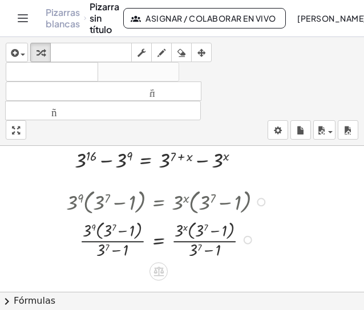
click at [115, 239] on div at bounding box center [168, 239] width 217 height 44
drag, startPoint x: 111, startPoint y: 236, endPoint x: 109, endPoint y: 242, distance: 6.4
click at [109, 242] on div at bounding box center [168, 239] width 217 height 44
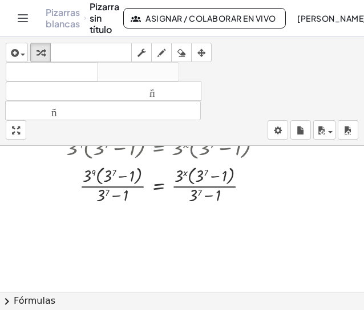
scroll to position [457, 70]
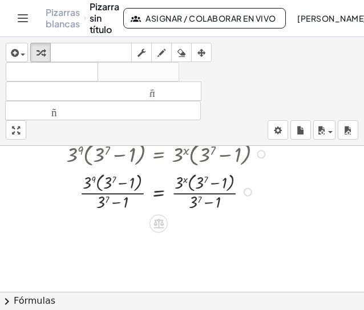
click at [115, 192] on div at bounding box center [168, 191] width 217 height 44
click at [217, 193] on div at bounding box center [168, 191] width 217 height 44
click at [246, 194] on div at bounding box center [247, 192] width 9 height 9
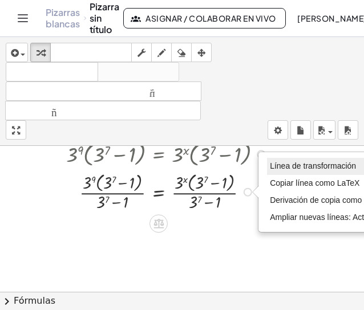
click at [276, 167] on font "Línea de transformación" at bounding box center [313, 165] width 86 height 9
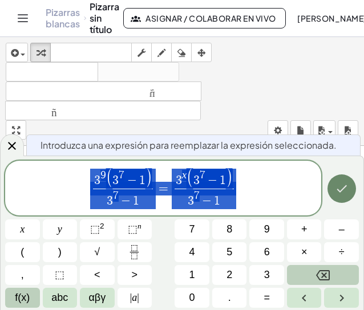
click at [339, 199] on button "Hecho" at bounding box center [341, 188] width 28 height 28
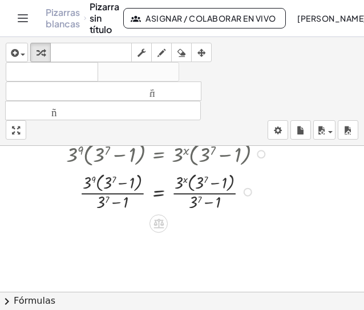
click at [202, 192] on div at bounding box center [168, 191] width 217 height 44
click at [247, 189] on div at bounding box center [247, 192] width 9 height 9
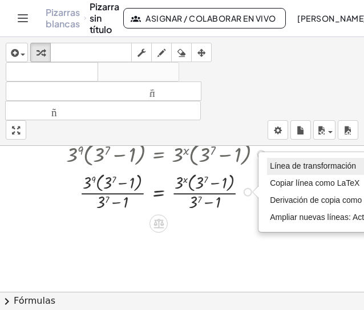
click at [318, 168] on font "Línea de transformación" at bounding box center [313, 165] width 86 height 9
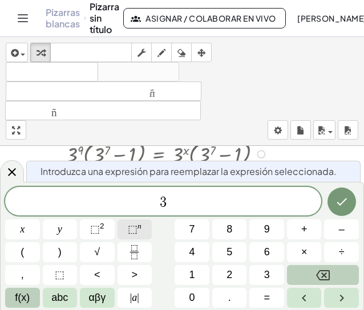
click at [138, 226] on sup "n" at bounding box center [139, 226] width 4 height 9
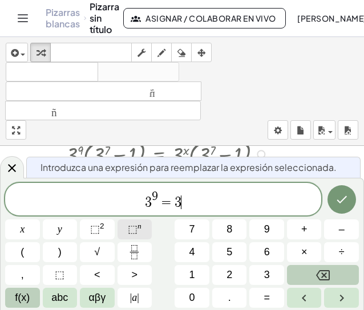
click at [138, 226] on sup "n" at bounding box center [139, 226] width 4 height 9
click at [343, 204] on icon "Hecho" at bounding box center [342, 200] width 14 height 14
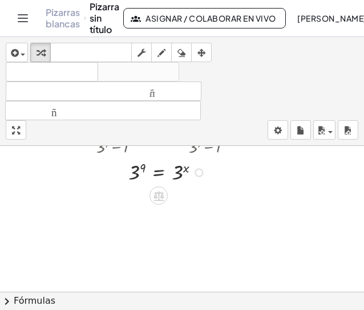
scroll to position [518, 70]
click at [198, 172] on div "Línea de transformación Copiar línea como LaTeX Derivación de copia como LaTeX …" at bounding box center [198, 168] width 9 height 9
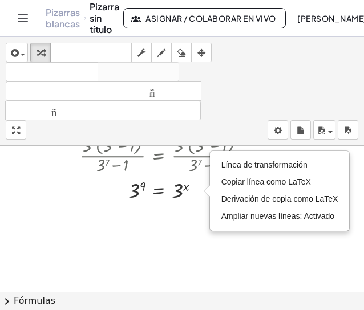
scroll to position [489, 70]
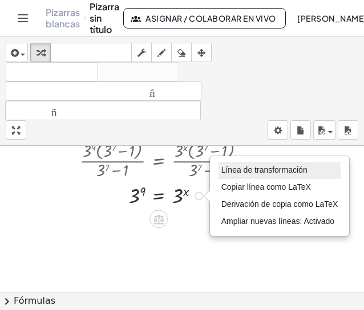
click at [302, 173] on font "Línea de transformación" at bounding box center [264, 169] width 86 height 9
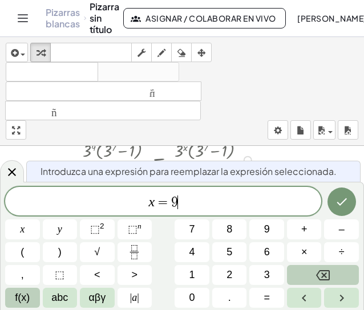
click at [40, 219] on div at bounding box center [22, 229] width 35 height 20
click at [341, 202] on icon "Hecho" at bounding box center [341, 201] width 10 height 7
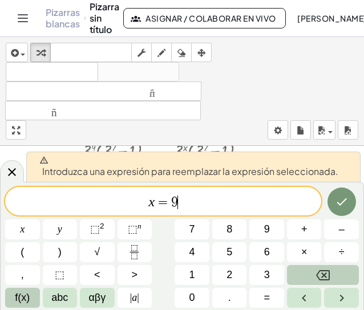
click at [292, 197] on span "x = 9 ​" at bounding box center [163, 202] width 316 height 16
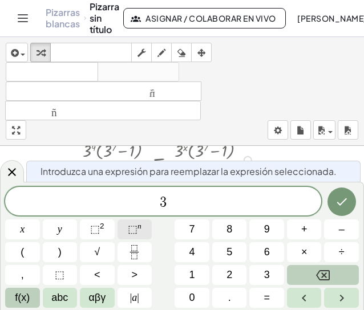
click at [136, 230] on span "⬚" at bounding box center [133, 228] width 10 height 11
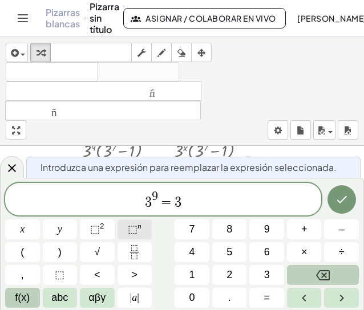
click at [136, 230] on span "⬚" at bounding box center [133, 228] width 10 height 11
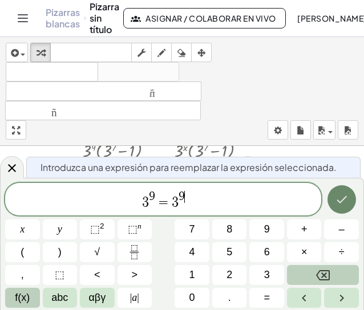
click at [337, 200] on icon "Hecho" at bounding box center [341, 199] width 10 height 7
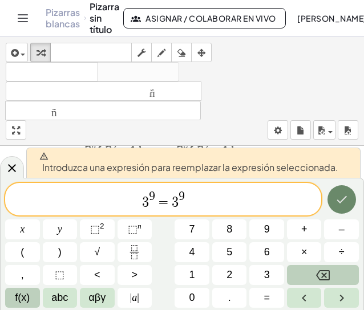
click at [334, 200] on button "Hecho" at bounding box center [341, 199] width 28 height 28
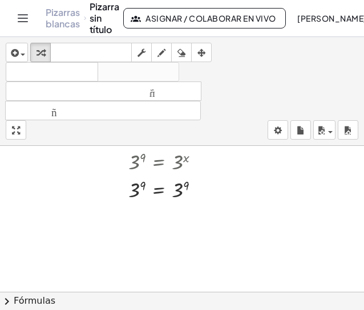
scroll to position [524, 70]
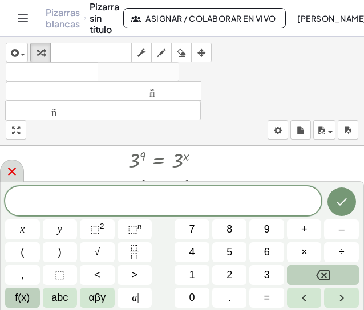
click at [11, 174] on icon at bounding box center [12, 172] width 14 height 14
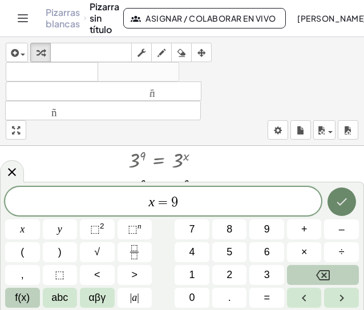
click at [343, 197] on icon "Hecho" at bounding box center [342, 202] width 14 height 14
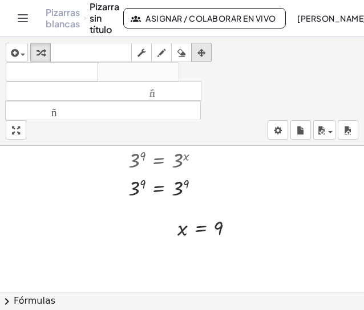
click at [197, 50] on div "button" at bounding box center [201, 53] width 15 height 14
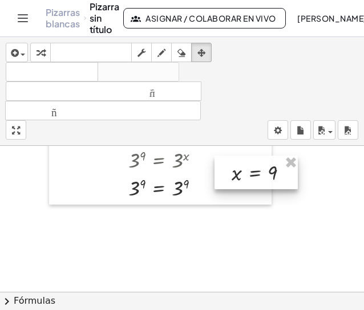
drag, startPoint x: 198, startPoint y: 227, endPoint x: 253, endPoint y: 172, distance: 77.4
click at [253, 172] on div at bounding box center [255, 173] width 83 height 34
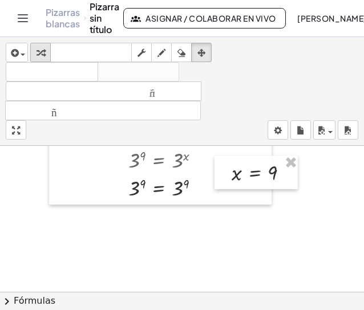
click at [46, 55] on div "button" at bounding box center [40, 53] width 15 height 14
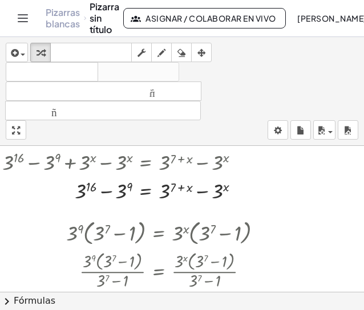
scroll to position [402, 70]
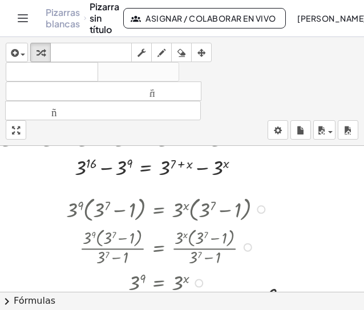
click at [259, 211] on div at bounding box center [260, 209] width 9 height 9
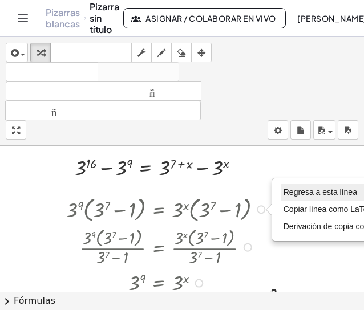
click at [291, 197] on li "Regresa a esta línea" at bounding box center [341, 192] width 123 height 17
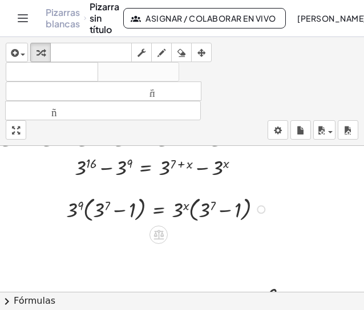
click at [261, 211] on div "Regresa a esta línea Copiar línea como LaTeX Derivación de copia como LaTeX" at bounding box center [260, 209] width 9 height 9
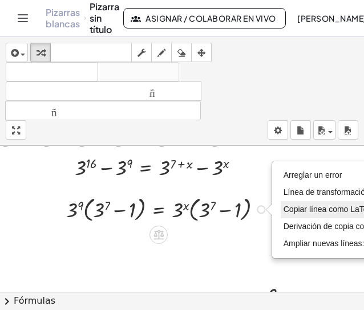
click at [299, 209] on font "Copiar línea como LaTeX" at bounding box center [327, 209] width 89 height 9
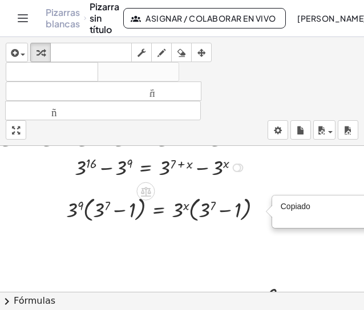
click at [213, 170] on div at bounding box center [180, 166] width 291 height 29
click at [240, 170] on div at bounding box center [237, 168] width 9 height 9
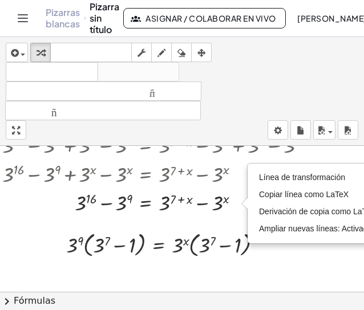
scroll to position [364, 70]
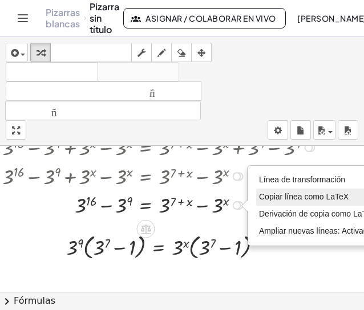
click at [324, 197] on font "Copiar línea como LaTeX" at bounding box center [303, 196] width 89 height 9
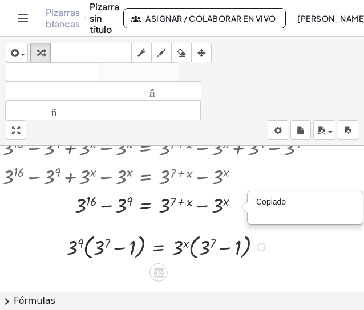
click at [263, 247] on div "Copiado done" at bounding box center [260, 247] width 9 height 9
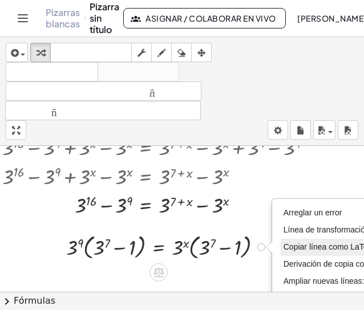
click at [302, 247] on font "Copiar línea como LaTeX" at bounding box center [327, 246] width 89 height 9
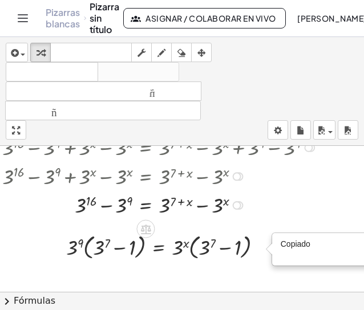
click at [238, 201] on div at bounding box center [238, 205] width 9 height 9
click at [239, 205] on div "Línea de transformación Copiar línea como LaTeX Derivación de copia como LaTeX …" at bounding box center [237, 205] width 9 height 9
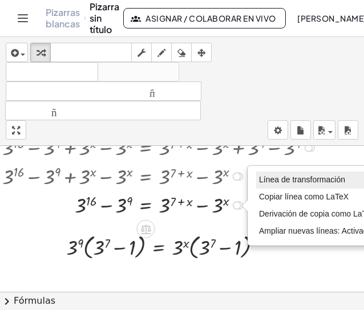
click at [277, 184] on li "Línea de transformación" at bounding box center [317, 180] width 123 height 17
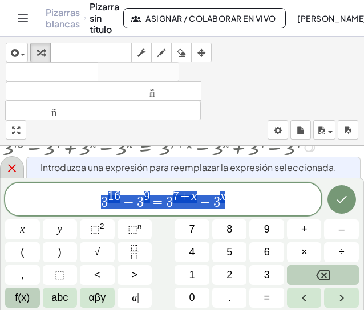
click at [17, 168] on icon at bounding box center [12, 168] width 14 height 14
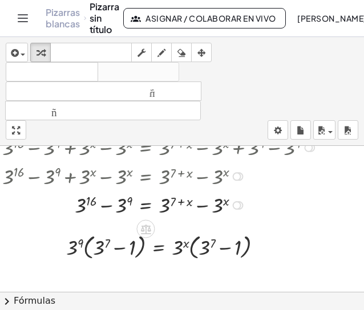
click at [241, 202] on div at bounding box center [238, 205] width 9 height 9
click at [238, 207] on div "Línea de transformación Copiar línea como LaTeX Derivación de copia como LaTeX …" at bounding box center [237, 205] width 9 height 9
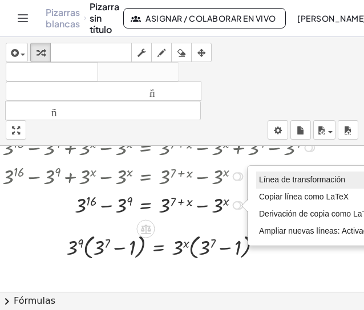
click at [277, 182] on font "Línea de transformación" at bounding box center [302, 179] width 86 height 9
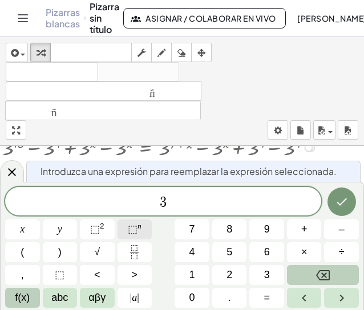
click at [131, 233] on span "⬚" at bounding box center [133, 228] width 10 height 11
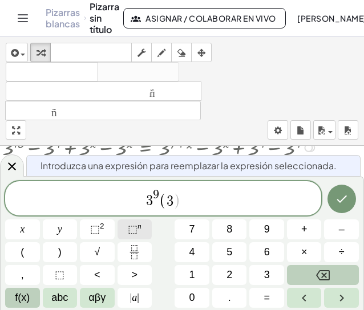
click at [131, 233] on span "⬚" at bounding box center [133, 228] width 10 height 11
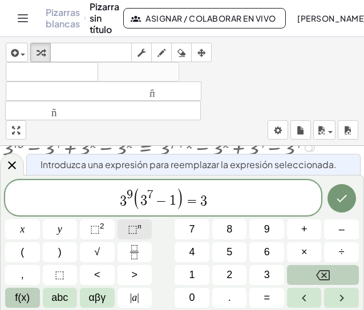
click at [131, 233] on span "⬚" at bounding box center [133, 228] width 10 height 11
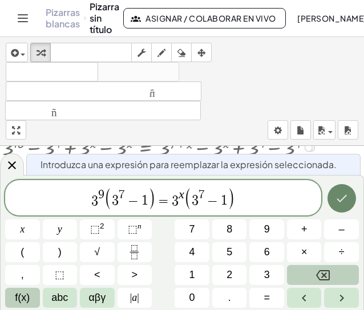
click at [344, 202] on icon "Hecho" at bounding box center [342, 199] width 14 height 14
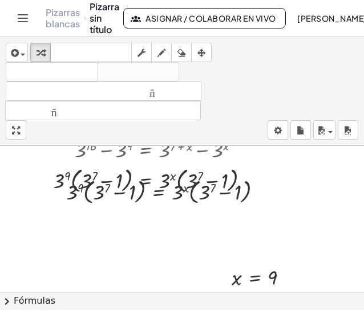
scroll to position [421, 70]
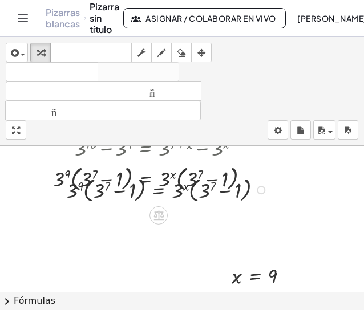
click at [241, 202] on div at bounding box center [168, 189] width 217 height 32
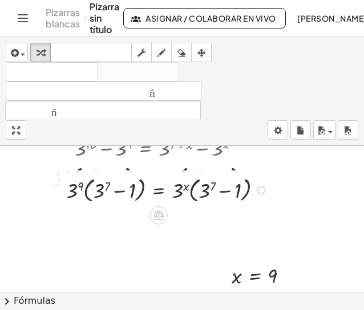
click at [259, 191] on div "Copiado done" at bounding box center [260, 190] width 9 height 9
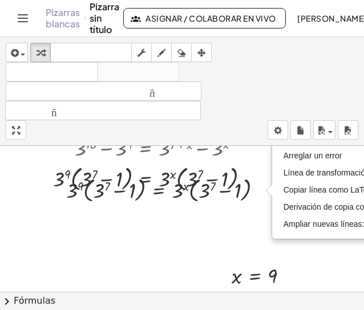
click at [249, 231] on div at bounding box center [153, 90] width 446 height 730
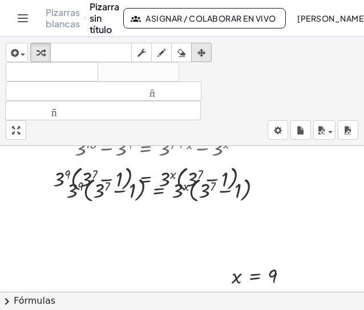
click at [201, 54] on icon "button" at bounding box center [201, 53] width 8 height 14
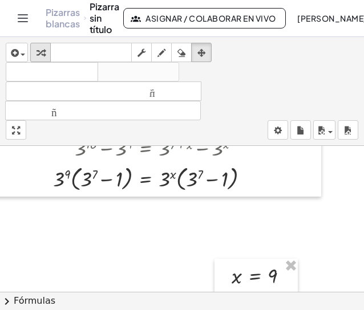
click at [35, 52] on div "button" at bounding box center [40, 53] width 15 height 14
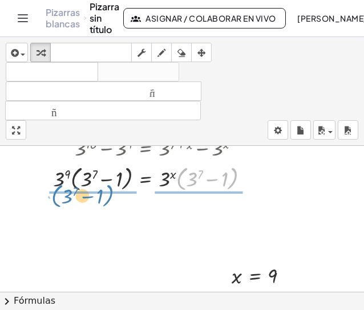
drag, startPoint x: 178, startPoint y: 181, endPoint x: 54, endPoint y: 198, distance: 126.0
click at [54, 198] on div "**********" at bounding box center [153, 90] width 446 height 730
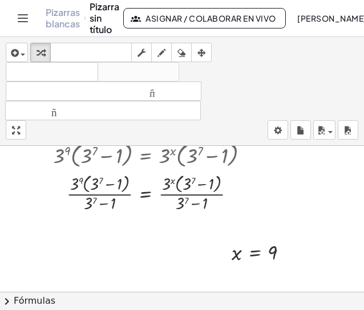
scroll to position [446, 70]
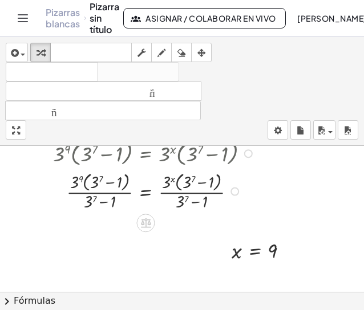
click at [234, 193] on div at bounding box center [234, 192] width 9 height 9
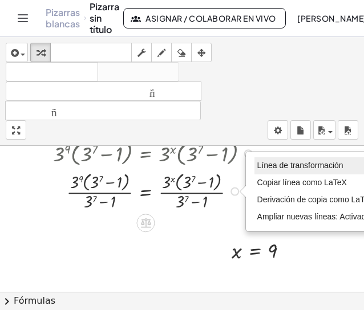
click at [275, 167] on font "Línea de transformación" at bounding box center [300, 165] width 86 height 9
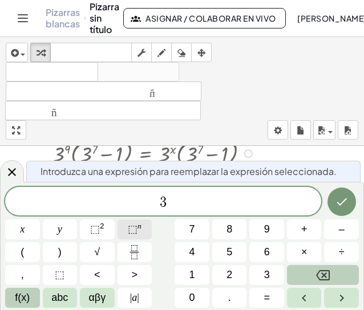
click at [140, 230] on sup "n" at bounding box center [139, 226] width 4 height 9
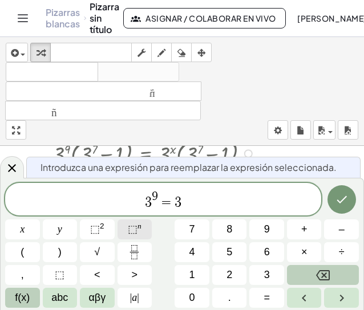
click at [136, 231] on span "⬚" at bounding box center [133, 228] width 10 height 11
click at [339, 205] on icon "Hecho" at bounding box center [342, 200] width 14 height 14
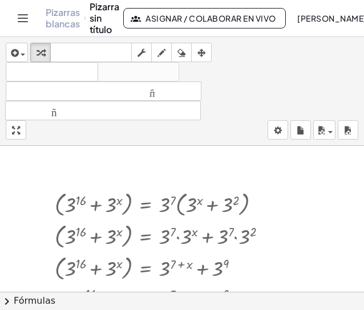
scroll to position [170, 70]
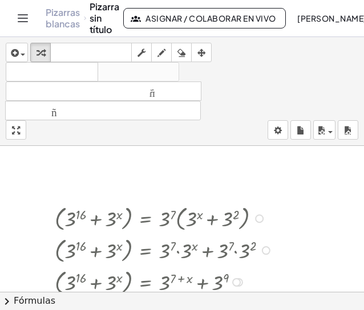
click at [262, 217] on div at bounding box center [259, 218] width 9 height 9
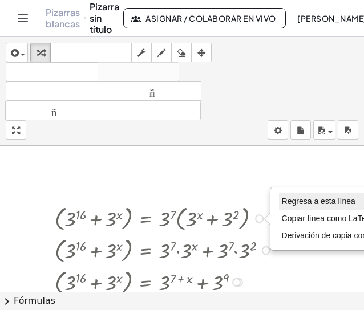
click at [292, 198] on font "Regresa a esta línea" at bounding box center [319, 201] width 74 height 9
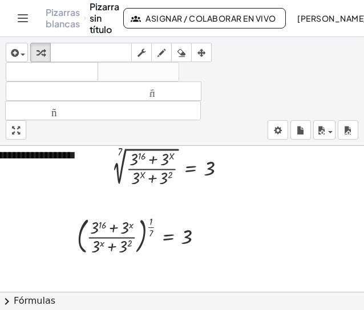
scroll to position [0, 70]
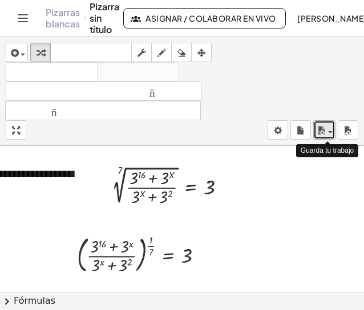
click at [320, 127] on icon "button" at bounding box center [321, 131] width 10 height 14
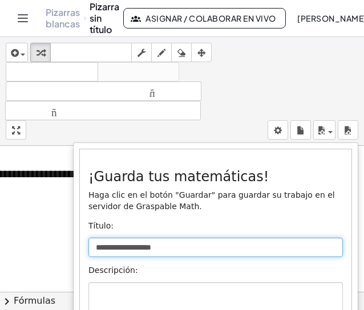
click at [198, 239] on input "**********" at bounding box center [215, 247] width 254 height 19
type input "*"
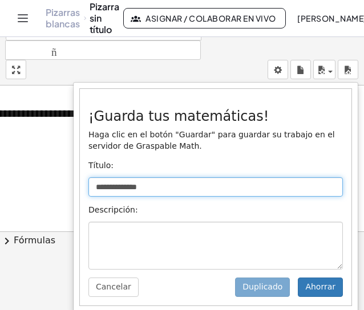
scroll to position [64, 0]
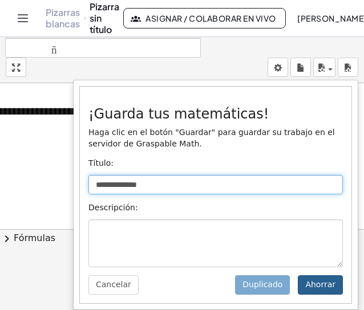
type input "**********"
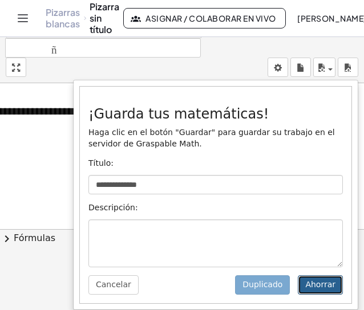
click at [305, 286] on font "Ahorrar" at bounding box center [320, 284] width 30 height 9
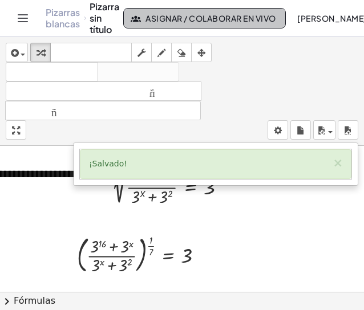
click at [214, 22] on font "Asignar / Colaborar en vivo" at bounding box center [210, 18] width 130 height 10
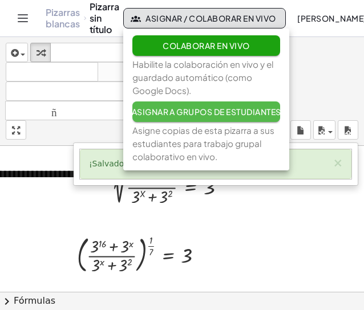
click at [201, 112] on font "Asignar a grupos de estudiantes" at bounding box center [206, 112] width 149 height 10
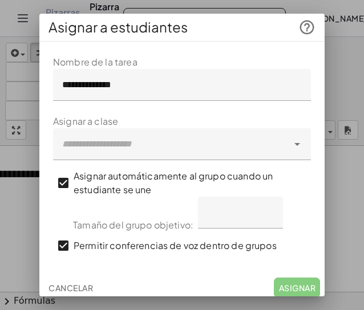
click at [243, 142] on div at bounding box center [170, 144] width 235 height 32
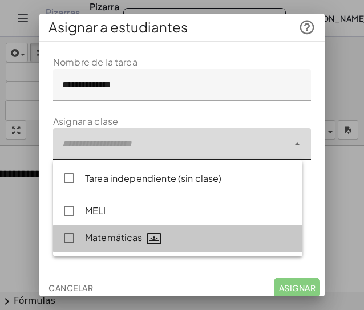
click at [143, 240] on div "Matemáticas" at bounding box center [189, 238] width 208 height 15
type input "**********"
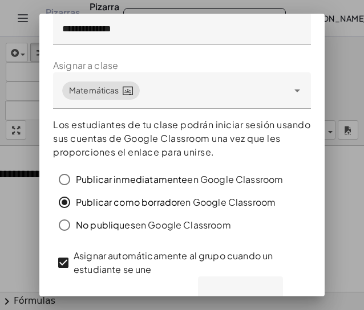
scroll to position [67, 0]
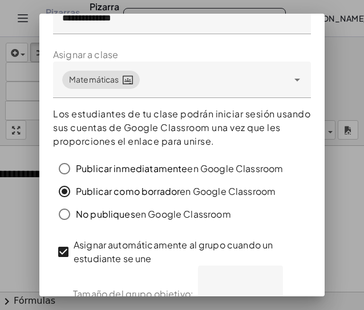
click at [315, 225] on div "**********" at bounding box center [181, 160] width 285 height 363
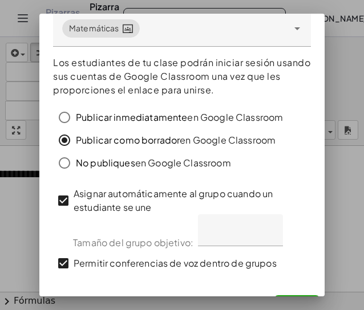
scroll to position [141, 0]
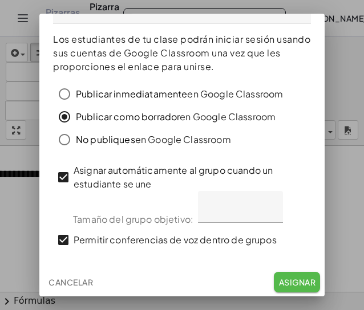
click at [296, 282] on font "Asignar" at bounding box center [297, 282] width 36 height 10
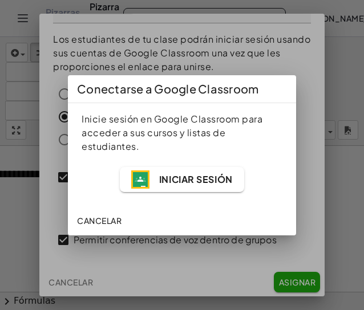
click at [220, 172] on span "Iniciar sesión" at bounding box center [181, 179] width 101 height 18
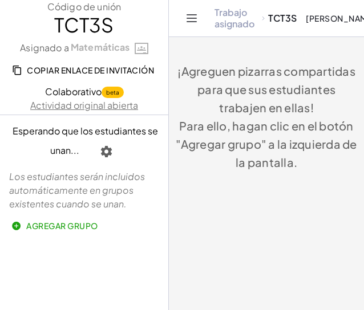
click at [196, 19] on icon "Cambiar navegación" at bounding box center [192, 18] width 14 height 14
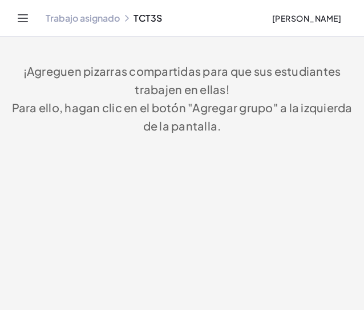
click at [100, 18] on font "Trabajo asignado" at bounding box center [83, 18] width 74 height 12
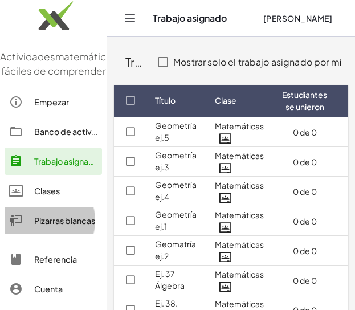
click at [52, 227] on div "Pizarras blancas" at bounding box center [65, 221] width 63 height 14
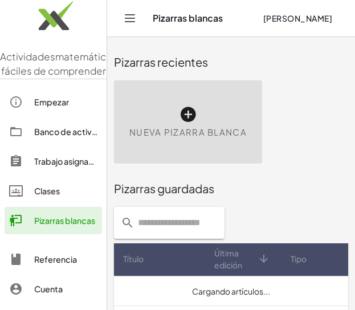
click at [190, 113] on icon at bounding box center [188, 114] width 18 height 18
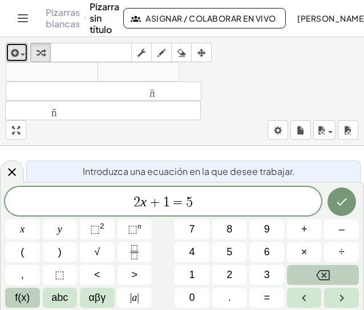
click at [16, 50] on icon "button" at bounding box center [14, 53] width 10 height 14
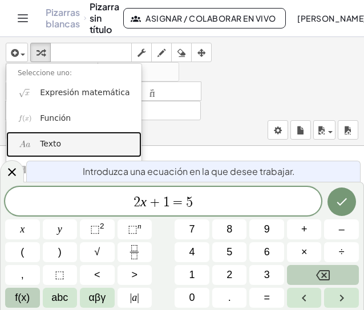
click at [59, 139] on link "Texto" at bounding box center [73, 145] width 135 height 26
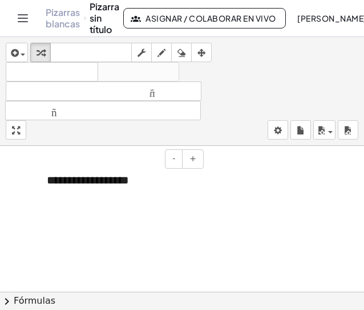
click at [141, 177] on div "**********" at bounding box center [120, 180] width 171 height 39
drag, startPoint x: 141, startPoint y: 177, endPoint x: 39, endPoint y: 173, distance: 102.1
click at [39, 173] on div "**********" at bounding box center [120, 180] width 171 height 39
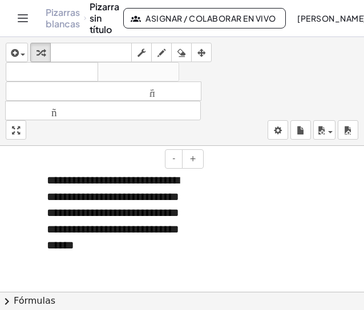
click at [86, 249] on font "**********" at bounding box center [113, 212] width 132 height 76
click at [177, 162] on button "-" at bounding box center [174, 158] width 18 height 19
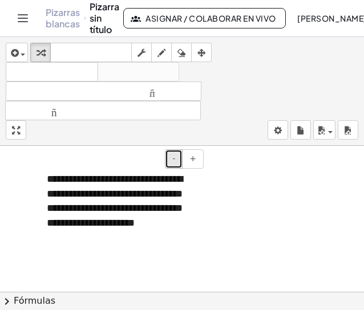
click at [177, 162] on button "-" at bounding box center [174, 158] width 18 height 19
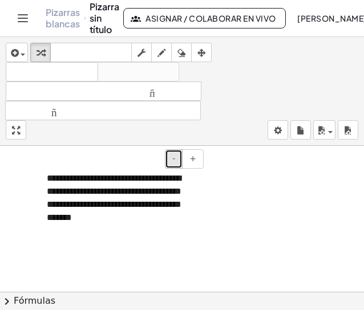
click at [177, 162] on button "-" at bounding box center [174, 158] width 18 height 19
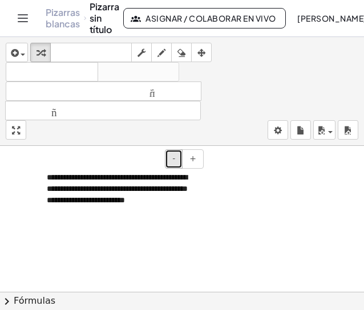
click at [177, 162] on button "-" at bounding box center [174, 158] width 18 height 19
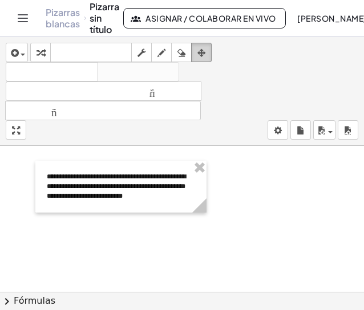
click at [202, 52] on icon "button" at bounding box center [201, 53] width 8 height 14
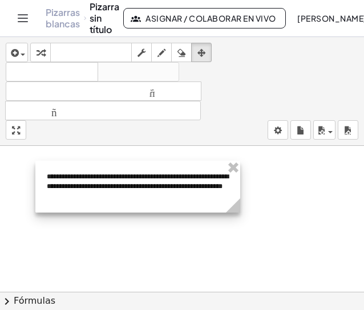
drag, startPoint x: 204, startPoint y: 199, endPoint x: 238, endPoint y: 199, distance: 33.6
click at [238, 199] on circle at bounding box center [235, 208] width 20 height 20
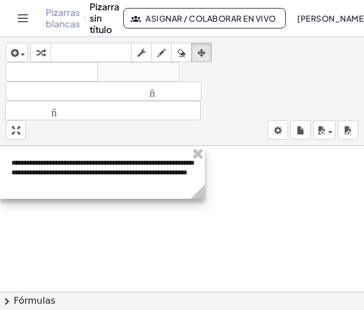
drag, startPoint x: 181, startPoint y: 176, endPoint x: 145, endPoint y: 162, distance: 39.0
click at [145, 162] on div at bounding box center [102, 173] width 205 height 52
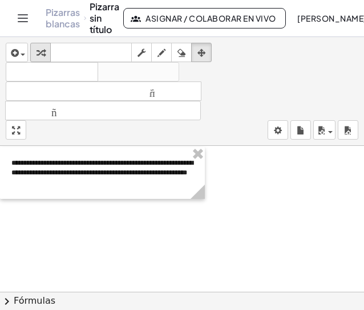
click at [46, 57] on div "button" at bounding box center [40, 53] width 15 height 14
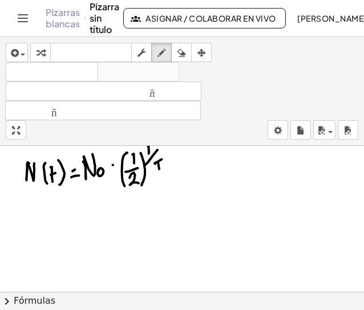
scroll to position [46, 0]
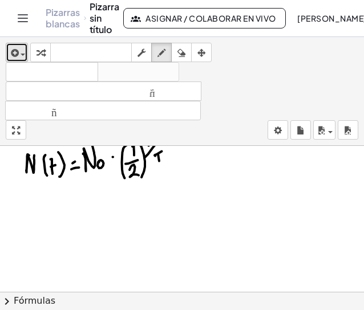
click at [19, 59] on div "button" at bounding box center [17, 53] width 17 height 14
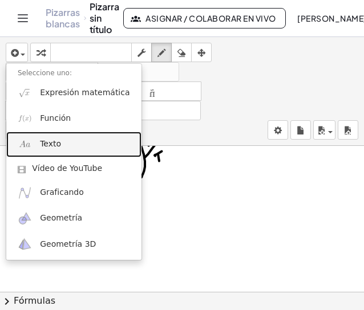
click at [49, 144] on font "Texto" at bounding box center [50, 143] width 21 height 9
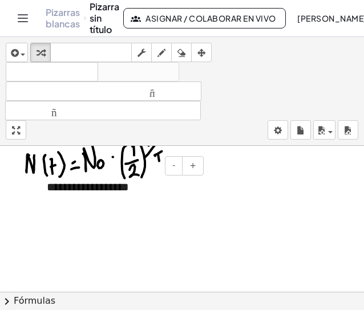
click at [137, 189] on div "**********" at bounding box center [120, 187] width 171 height 39
drag, startPoint x: 137, startPoint y: 189, endPoint x: 38, endPoint y: 189, distance: 98.6
click at [38, 189] on div "**********" at bounding box center [120, 187] width 171 height 39
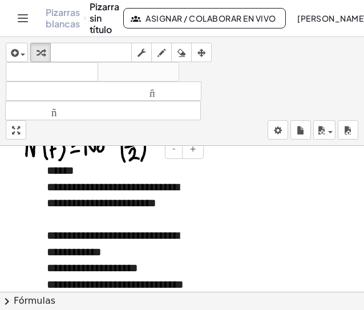
scroll to position [79, 0]
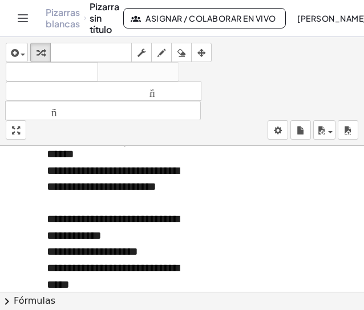
click at [90, 166] on font "**********" at bounding box center [113, 179] width 132 height 28
click at [115, 253] on font "**********" at bounding box center [92, 251] width 91 height 11
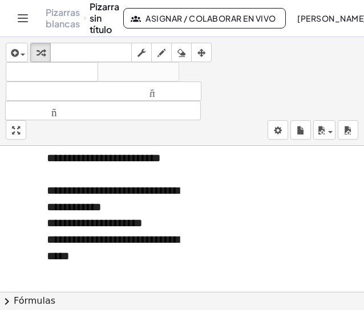
scroll to position [121, 0]
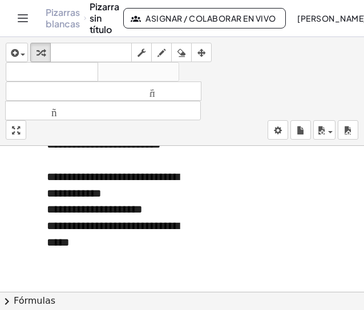
click at [110, 246] on div "**********" at bounding box center [121, 234] width 148 height 32
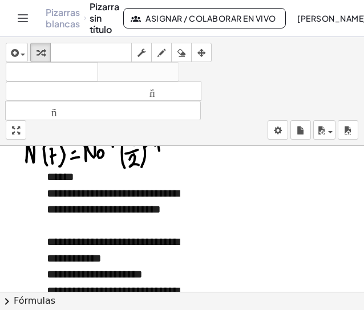
scroll to position [39, 0]
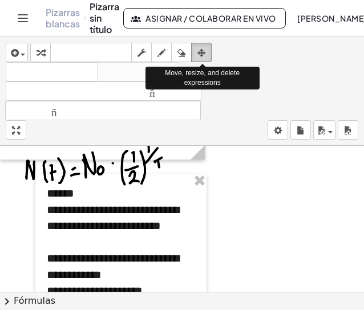
click at [206, 52] on div "button" at bounding box center [201, 53] width 15 height 14
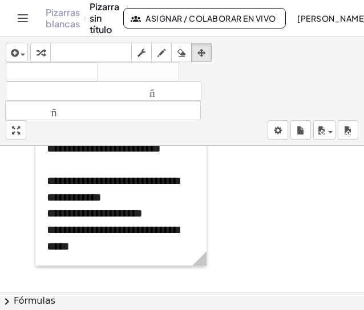
scroll to position [121, 0]
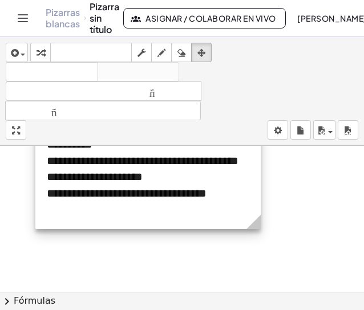
drag, startPoint x: 202, startPoint y: 248, endPoint x: 256, endPoint y: 176, distance: 89.9
click at [256, 176] on div "**********" at bounding box center [147, 160] width 225 height 137
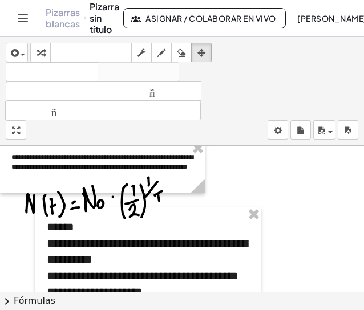
scroll to position [3, 0]
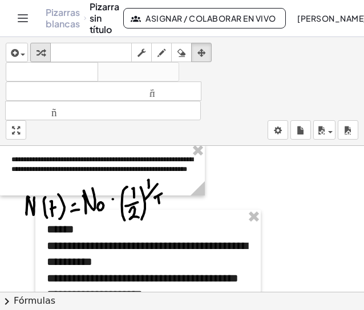
click at [46, 48] on div "button" at bounding box center [40, 53] width 15 height 14
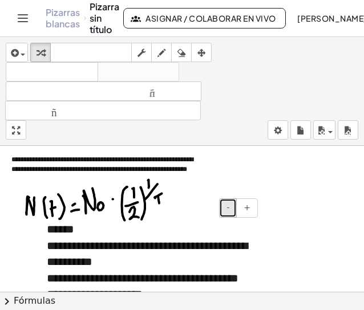
click at [227, 217] on button "-" at bounding box center [228, 207] width 18 height 19
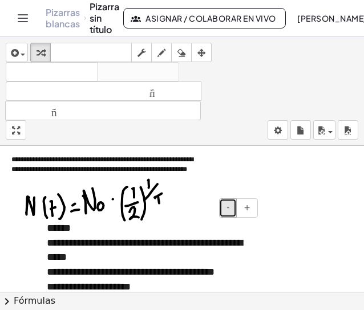
click at [227, 217] on button "-" at bounding box center [228, 207] width 18 height 19
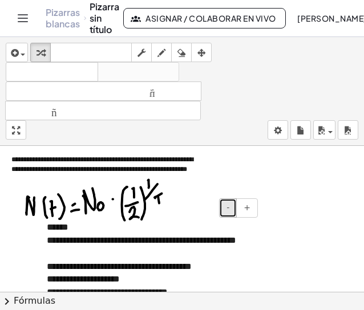
click at [227, 217] on button "-" at bounding box center [228, 207] width 18 height 19
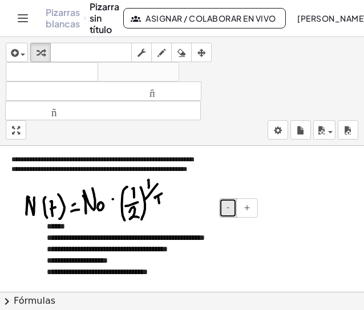
click at [227, 217] on button "-" at bounding box center [228, 207] width 18 height 19
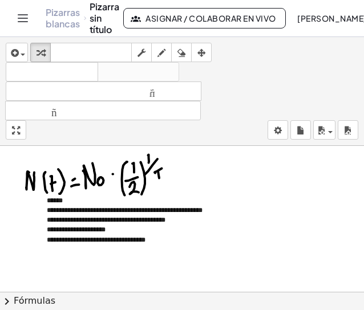
scroll to position [29, 0]
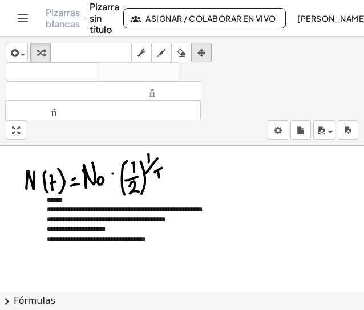
click at [198, 55] on icon "button" at bounding box center [201, 53] width 8 height 14
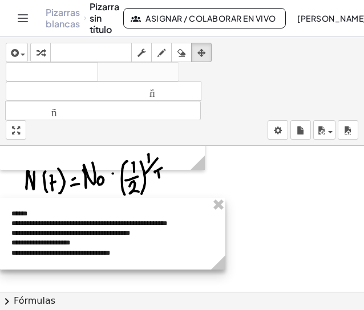
drag, startPoint x: 183, startPoint y: 209, endPoint x: 145, endPoint y: 222, distance: 40.0
click at [145, 222] on div at bounding box center [112, 234] width 225 height 72
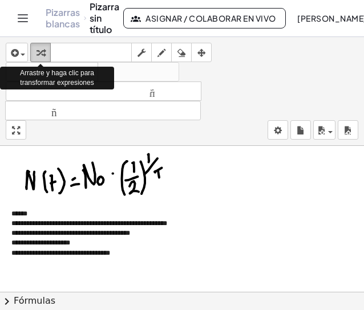
click at [36, 53] on icon "button" at bounding box center [40, 53] width 8 height 14
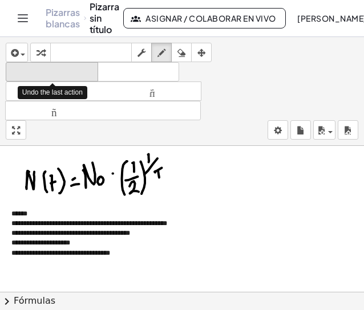
click at [64, 75] on font "deshacer" at bounding box center [52, 72] width 87 height 11
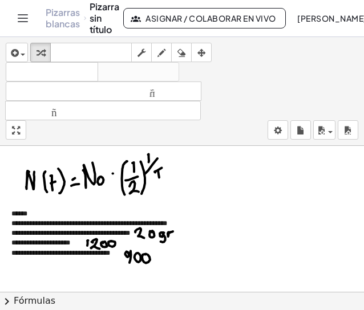
click at [251, 218] on div at bounding box center [182, 263] width 364 height 292
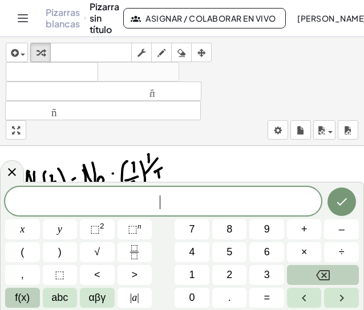
click at [337, 153] on div at bounding box center [182, 263] width 364 height 292
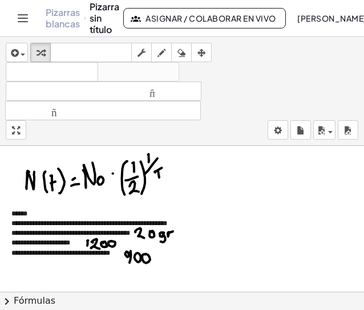
scroll to position [0, 0]
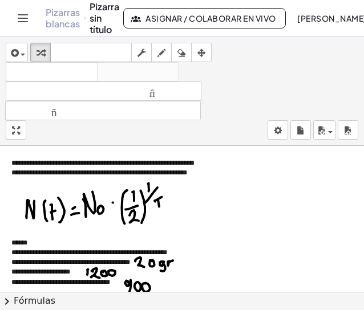
click at [235, 176] on div at bounding box center [182, 292] width 364 height 292
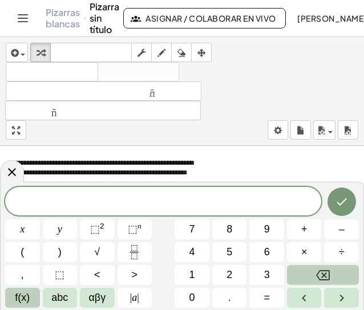
click at [201, 196] on span "​" at bounding box center [163, 202] width 316 height 16
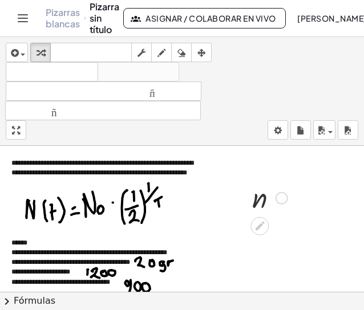
click at [279, 193] on div at bounding box center [281, 198] width 13 height 13
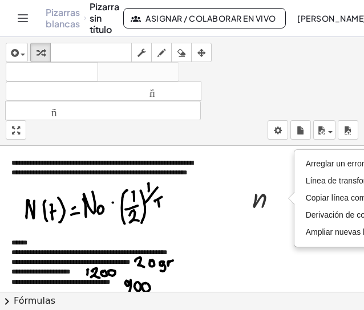
click at [274, 233] on div at bounding box center [182, 292] width 364 height 292
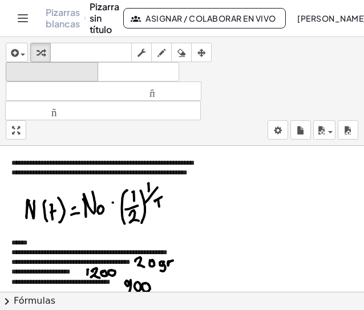
click at [67, 65] on div "deshacer" at bounding box center [52, 72] width 87 height 14
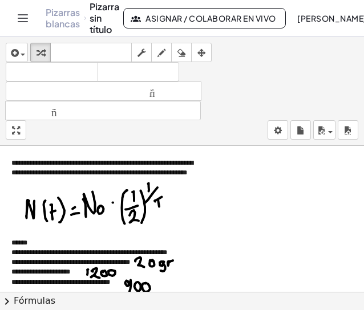
click at [287, 229] on div at bounding box center [182, 292] width 364 height 292
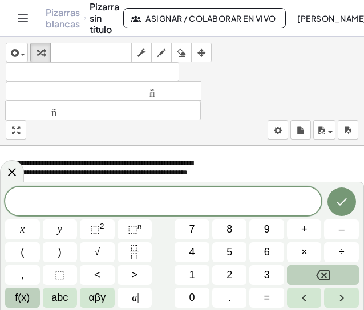
click at [225, 201] on span "​" at bounding box center [163, 202] width 316 height 16
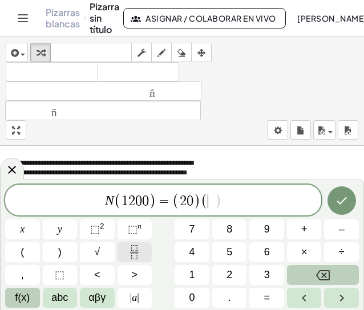
click at [126, 254] on button "Fraction" at bounding box center [134, 252] width 35 height 20
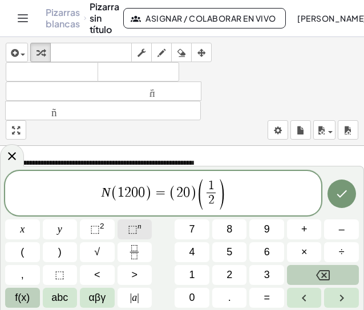
click at [132, 226] on span "⬚" at bounding box center [133, 228] width 10 height 11
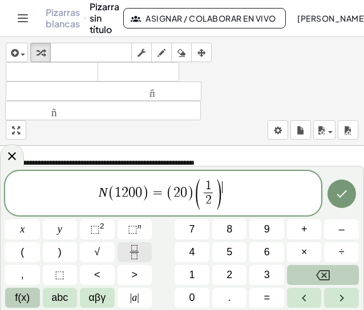
click at [135, 250] on icon "Fraction" at bounding box center [134, 252] width 14 height 14
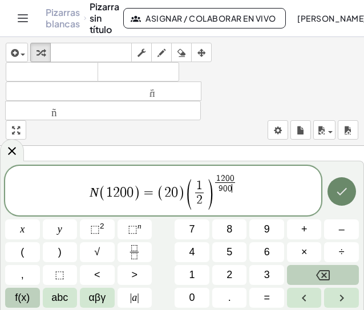
click at [343, 194] on icon "Hecho" at bounding box center [342, 192] width 14 height 14
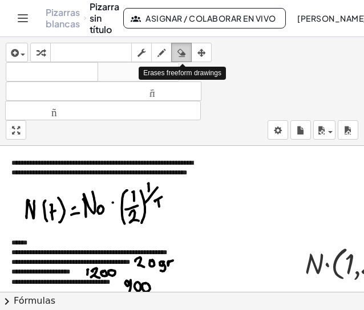
click at [180, 54] on icon "button" at bounding box center [181, 53] width 8 height 14
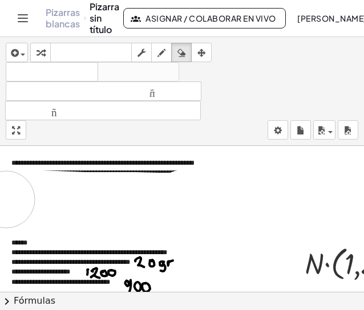
drag, startPoint x: 182, startPoint y: 198, endPoint x: 128, endPoint y: 216, distance: 57.0
click at [63, 206] on div at bounding box center [314, 292] width 628 height 292
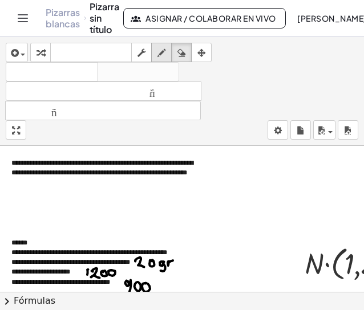
click at [161, 54] on icon "button" at bounding box center [161, 53] width 8 height 14
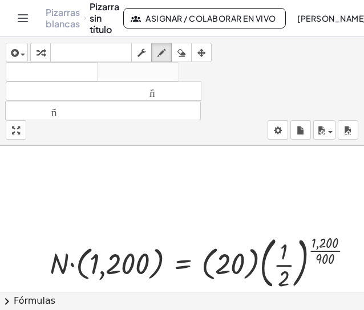
scroll to position [0, 261]
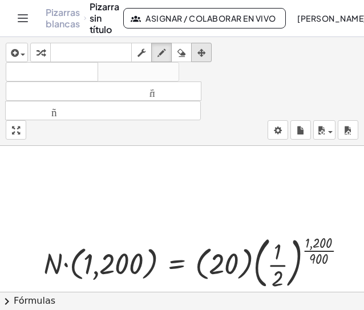
click at [203, 53] on icon "button" at bounding box center [201, 53] width 8 height 14
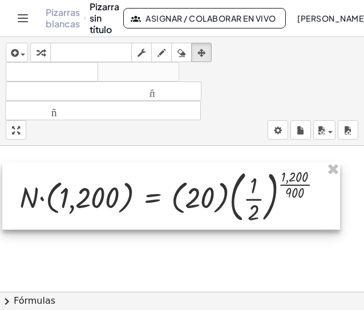
drag, startPoint x: 219, startPoint y: 249, endPoint x: 196, endPoint y: 183, distance: 70.3
click at [196, 183] on div at bounding box center [170, 195] width 337 height 67
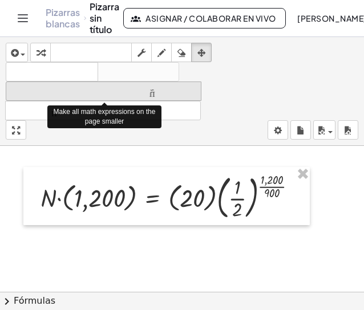
click at [143, 88] on font "tamaño_del_formato" at bounding box center [104, 91] width 190 height 11
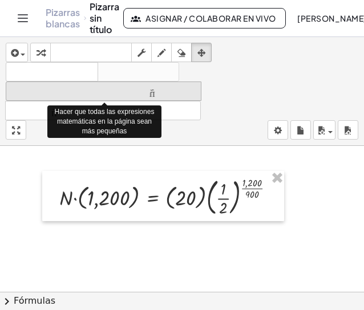
click at [143, 88] on font "tamaño_del_formato" at bounding box center [104, 91] width 190 height 11
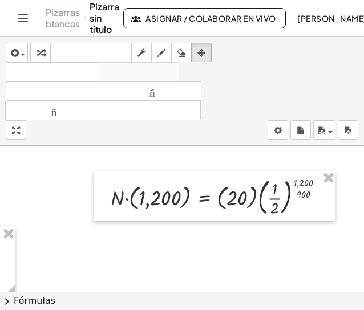
scroll to position [0, 196]
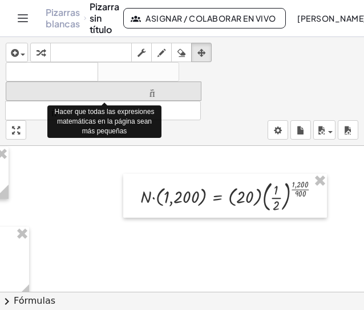
click at [79, 89] on font "tamaño_del_formato" at bounding box center [104, 91] width 190 height 11
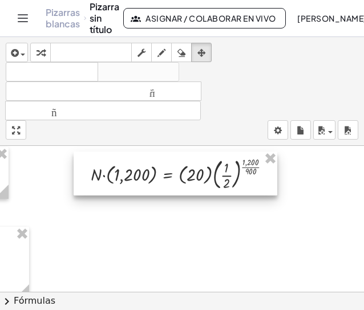
drag, startPoint x: 229, startPoint y: 182, endPoint x: 180, endPoint y: 159, distance: 54.6
click at [180, 159] on div at bounding box center [175, 174] width 203 height 44
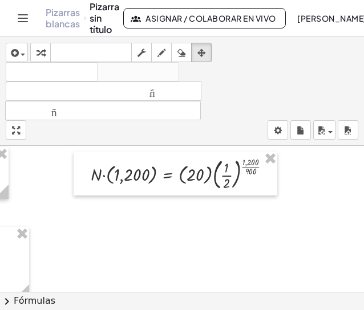
click at [195, 229] on div at bounding box center [118, 292] width 628 height 292
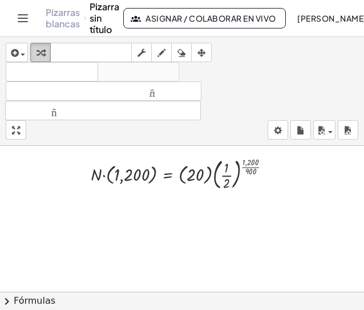
click at [42, 51] on icon "button" at bounding box center [40, 53] width 8 height 14
click at [255, 166] on div at bounding box center [185, 173] width 201 height 38
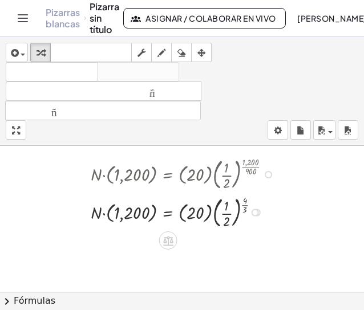
click at [229, 213] on div at bounding box center [185, 212] width 201 height 38
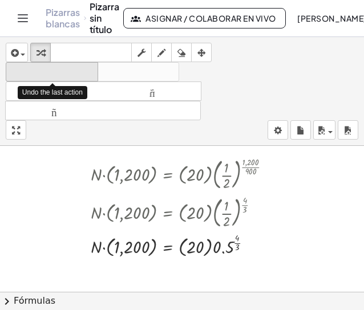
click at [83, 70] on font "deshacer" at bounding box center [52, 72] width 87 height 11
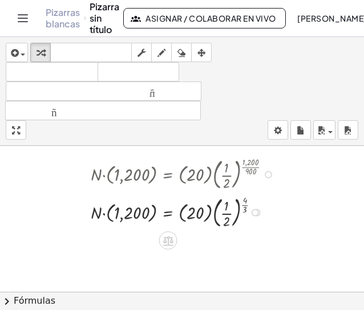
drag, startPoint x: 227, startPoint y: 210, endPoint x: 211, endPoint y: 229, distance: 24.2
click at [211, 229] on div at bounding box center [185, 212] width 201 height 38
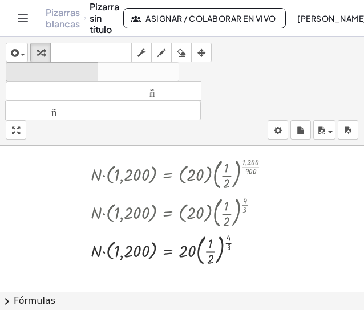
click at [84, 75] on font "deshacer" at bounding box center [52, 72] width 87 height 11
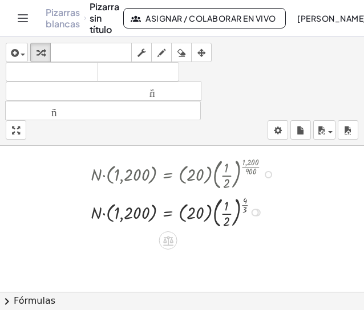
click at [252, 210] on div at bounding box center [254, 212] width 7 height 7
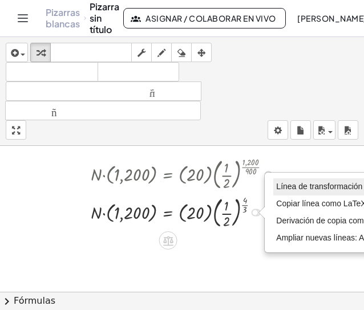
click at [291, 189] on font "Línea de transformación" at bounding box center [319, 186] width 86 height 9
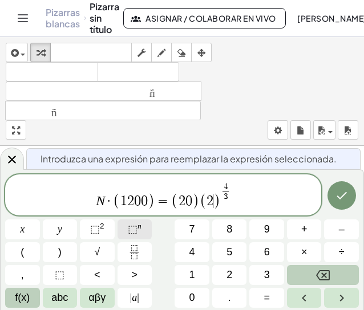
click at [123, 233] on button "⬚ n" at bounding box center [134, 229] width 35 height 20
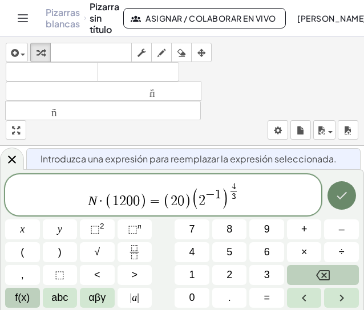
click at [344, 200] on icon "Hecho" at bounding box center [342, 196] width 14 height 14
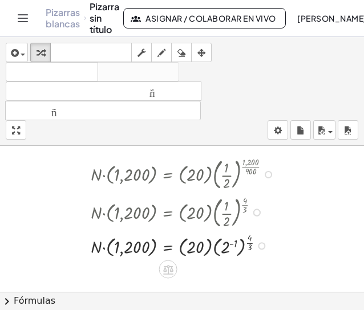
click at [242, 241] on div at bounding box center [185, 244] width 201 height 29
click at [247, 243] on div at bounding box center [185, 244] width 201 height 29
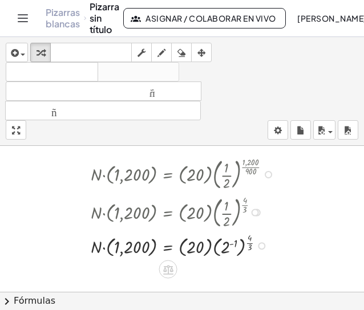
click at [248, 243] on div at bounding box center [185, 244] width 201 height 29
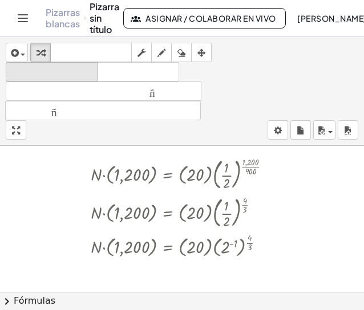
click at [94, 74] on font "deshacer" at bounding box center [52, 72] width 87 height 11
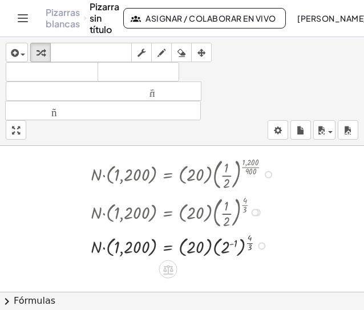
click at [248, 241] on div at bounding box center [185, 244] width 201 height 29
drag, startPoint x: 235, startPoint y: 243, endPoint x: 249, endPoint y: 243, distance: 13.7
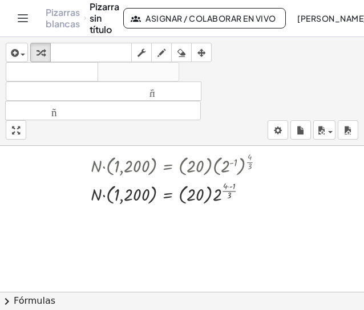
scroll to position [85, 196]
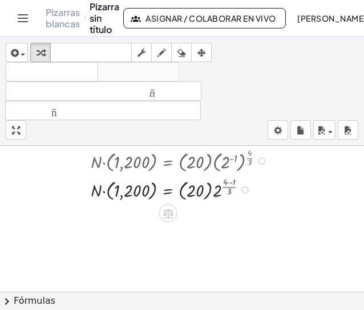
click at [230, 183] on div at bounding box center [185, 188] width 201 height 29
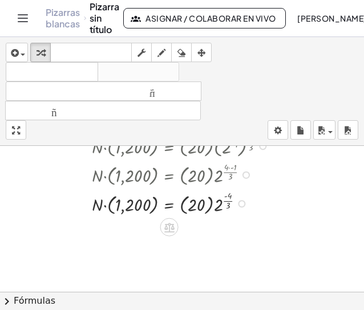
scroll to position [111, 199]
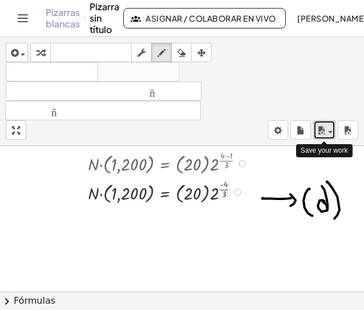
click at [325, 132] on icon "button" at bounding box center [321, 131] width 10 height 14
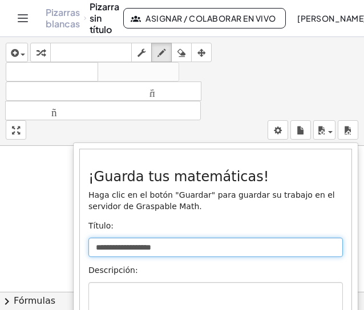
click at [174, 245] on input "**********" at bounding box center [215, 247] width 254 height 19
drag, startPoint x: 174, startPoint y: 245, endPoint x: 70, endPoint y: 249, distance: 103.8
click at [73, 249] on div "**********" at bounding box center [215, 257] width 285 height 230
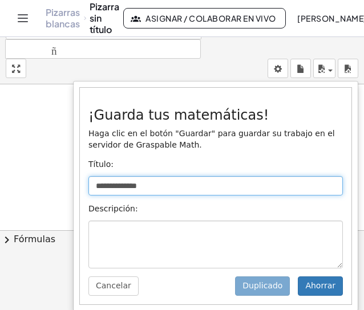
scroll to position [64, 0]
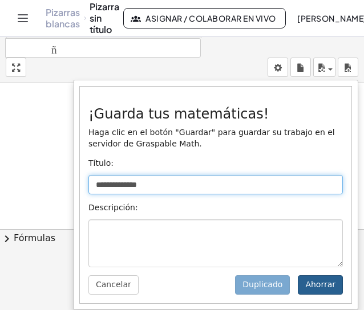
type input "**********"
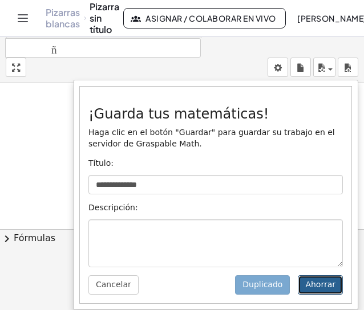
click at [321, 288] on font "Ahorrar" at bounding box center [320, 284] width 30 height 9
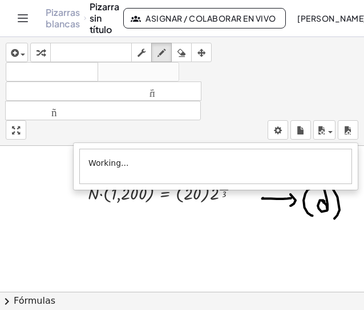
scroll to position [0, 0]
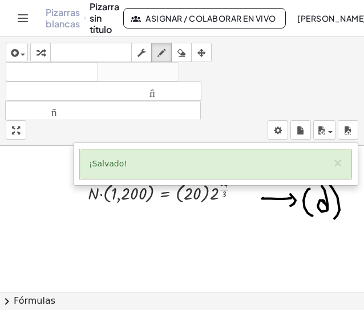
click at [237, 19] on font "Asignar / Colaborar en vivo" at bounding box center [210, 18] width 130 height 10
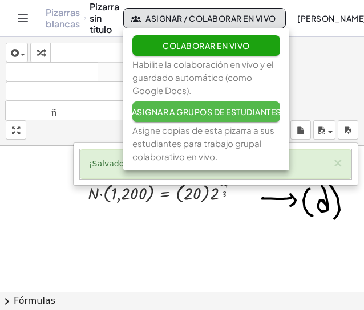
click at [201, 111] on font "Asignar a grupos de estudiantes" at bounding box center [206, 112] width 149 height 10
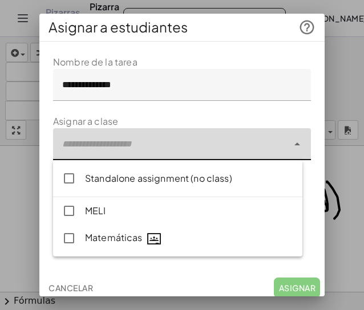
click at [266, 146] on div at bounding box center [170, 144] width 235 height 32
click at [148, 242] on icon "lista indefinida" at bounding box center [154, 239] width 14 height 14
type input "**********"
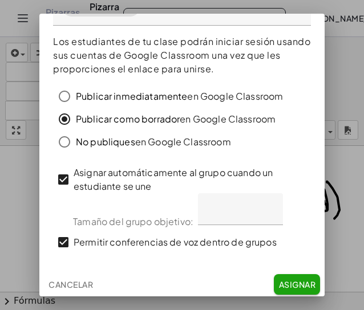
scroll to position [141, 0]
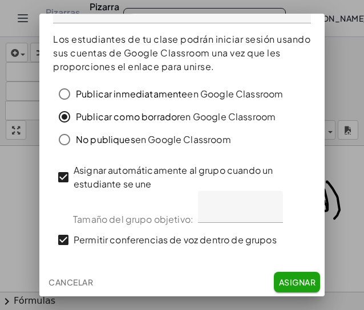
click at [298, 281] on font "Asignar" at bounding box center [297, 282] width 36 height 10
